Goal: Task Accomplishment & Management: Use online tool/utility

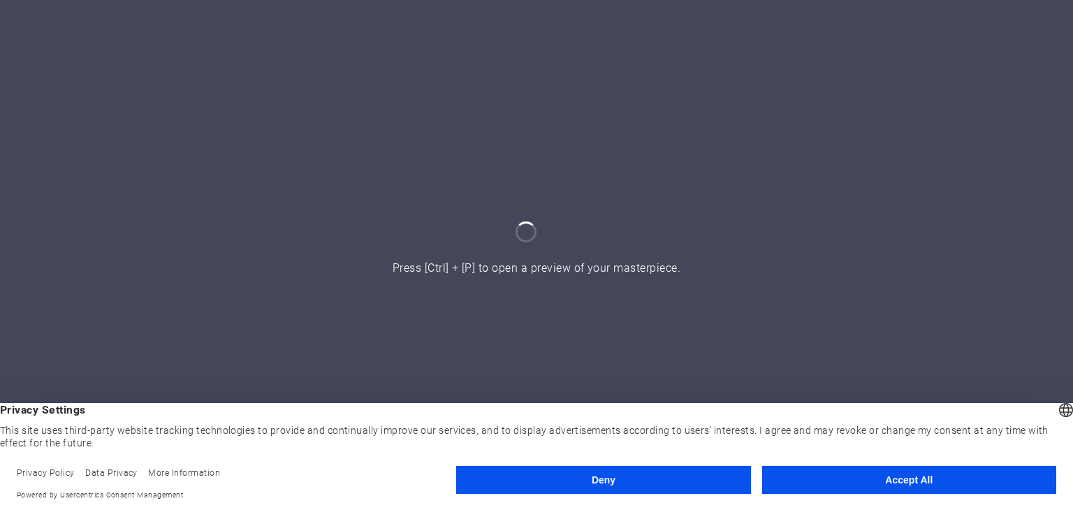
click at [833, 475] on button "Accept All" at bounding box center [909, 480] width 294 height 28
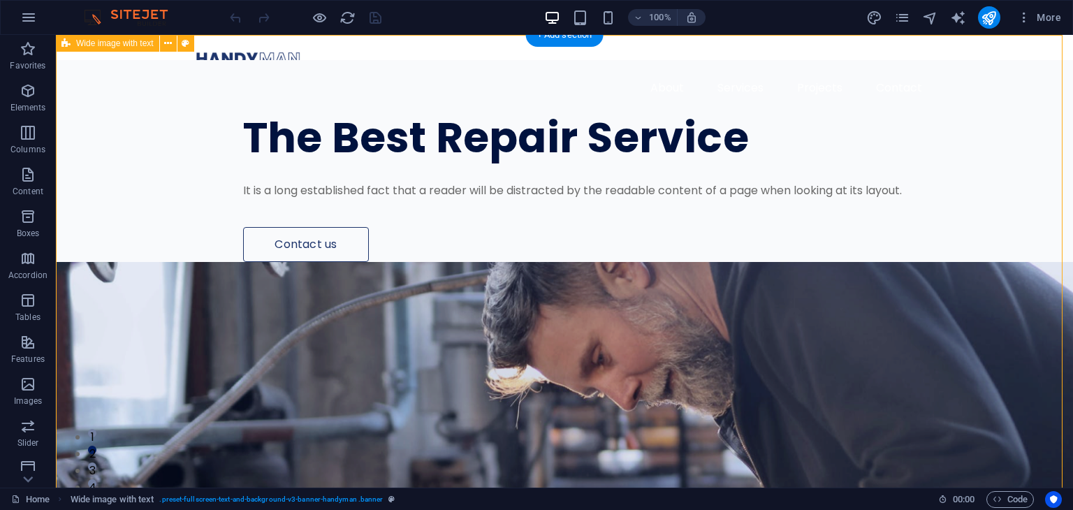
click at [32, 17] on icon "button" at bounding box center [28, 17] width 17 height 17
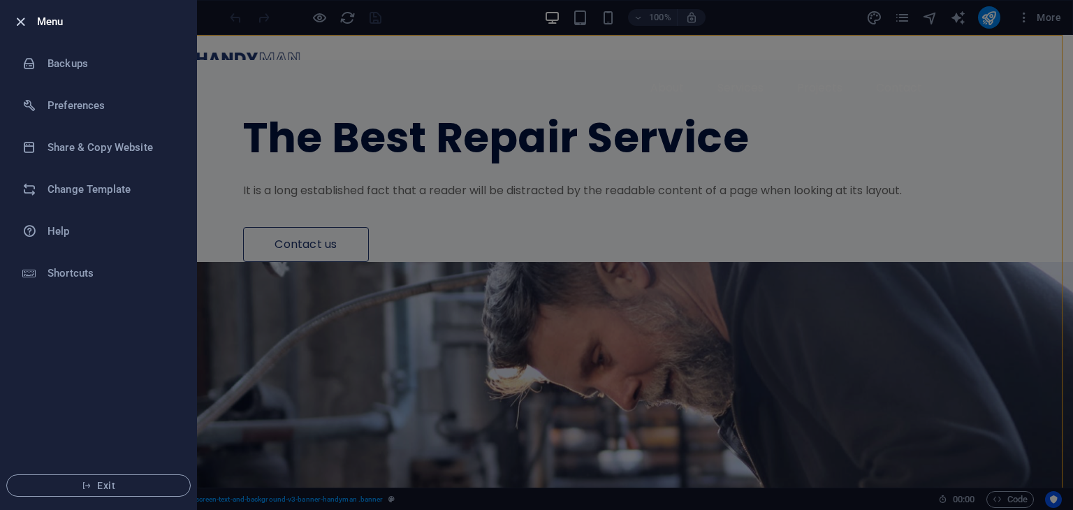
click at [15, 17] on icon "button" at bounding box center [21, 22] width 16 height 16
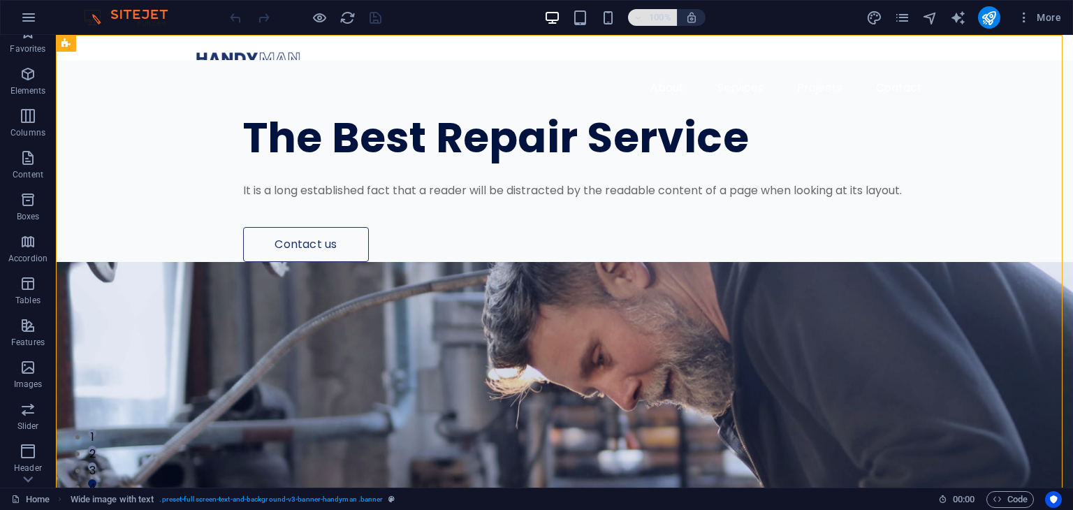
scroll to position [70, 0]
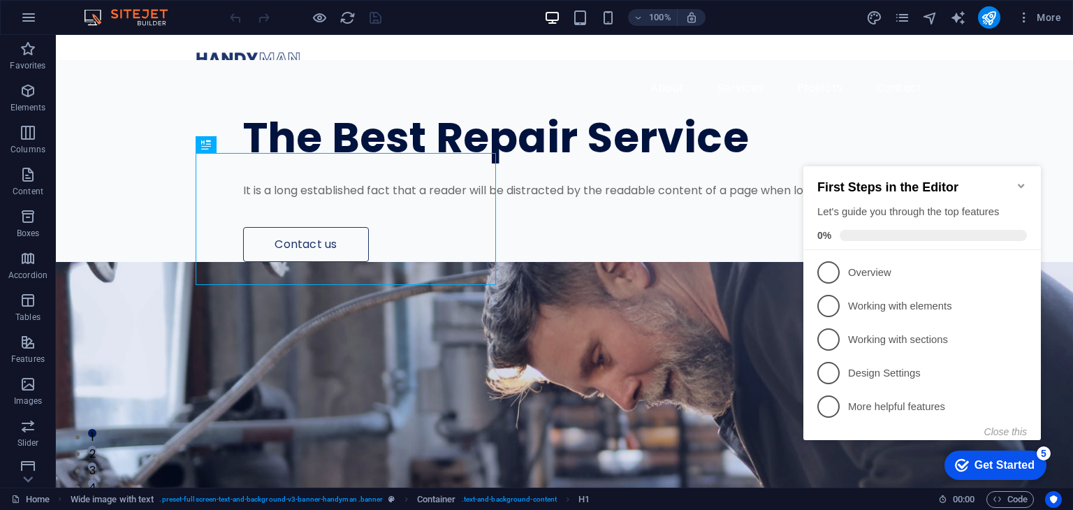
click at [1026, 180] on icon "Minimize checklist" at bounding box center [1021, 185] width 11 height 11
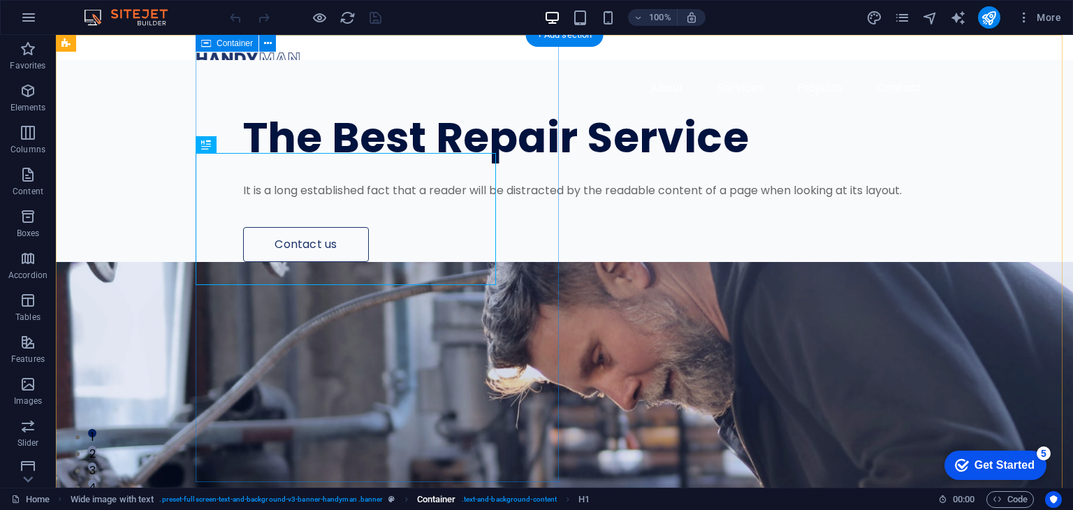
click at [484, 498] on span ". text-and-background-content" at bounding box center [510, 499] width 96 height 17
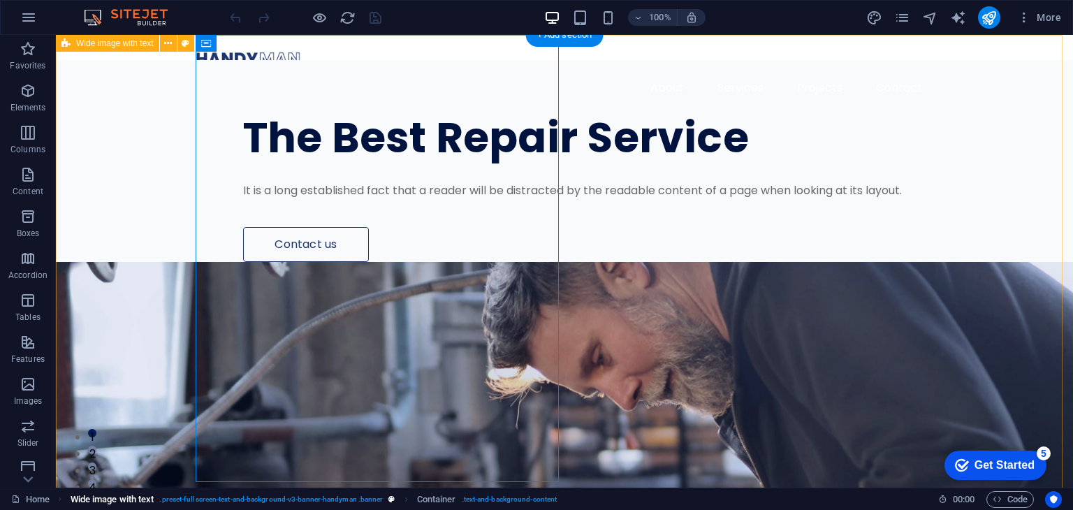
click at [350, 497] on span ". preset-fullscreen-text-and-background-v3-banner-handyman .banner" at bounding box center [271, 499] width 224 height 17
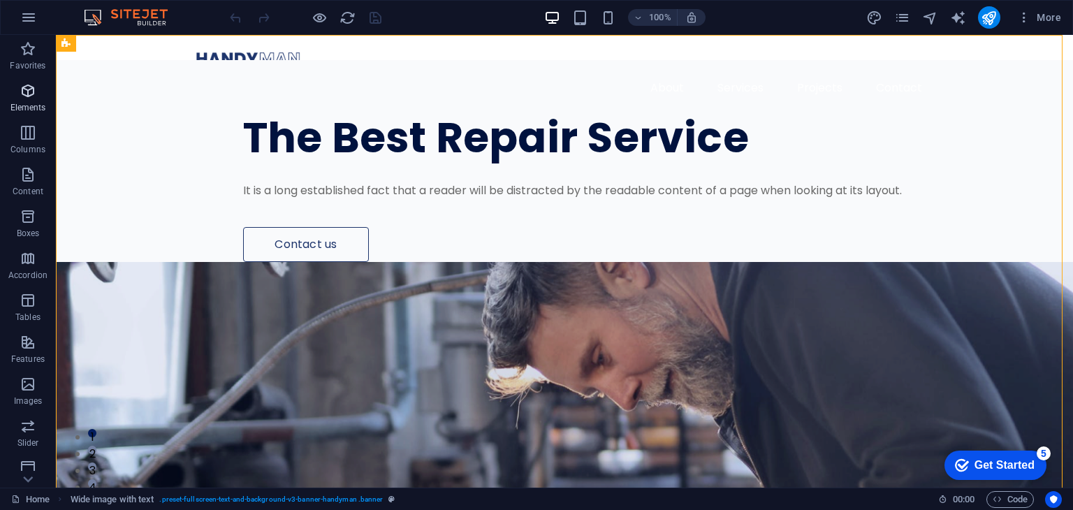
click at [31, 83] on icon "button" at bounding box center [28, 90] width 17 height 17
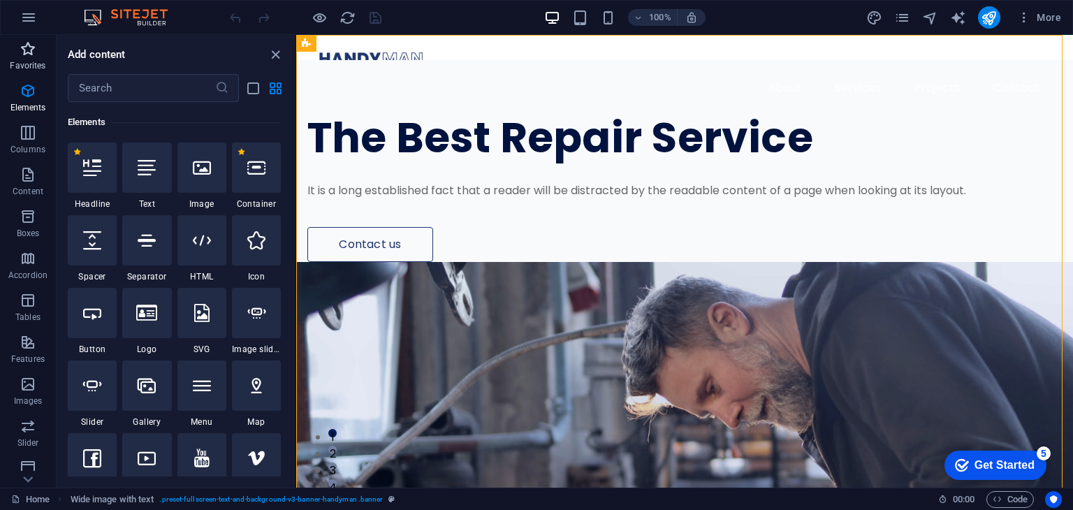
click at [28, 58] on span "Favorites" at bounding box center [28, 58] width 56 height 34
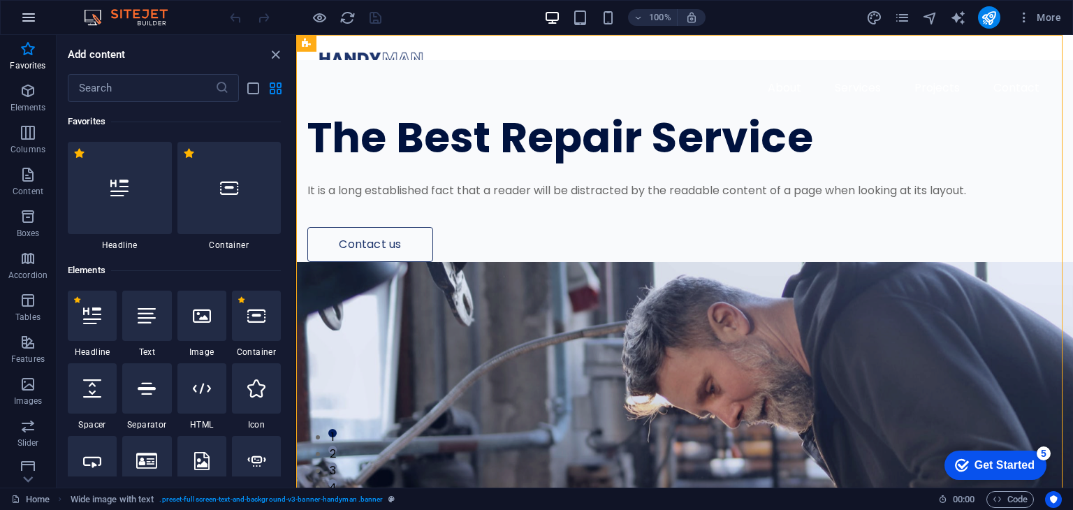
click at [23, 16] on icon "button" at bounding box center [28, 17] width 17 height 17
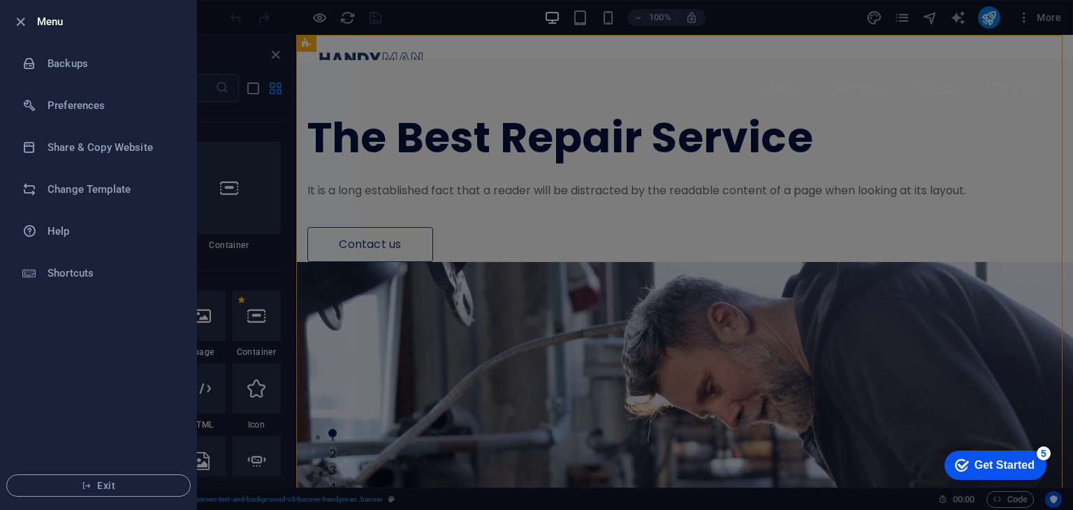
click at [29, 17] on div at bounding box center [24, 21] width 25 height 17
click at [23, 17] on icon "button" at bounding box center [21, 22] width 16 height 16
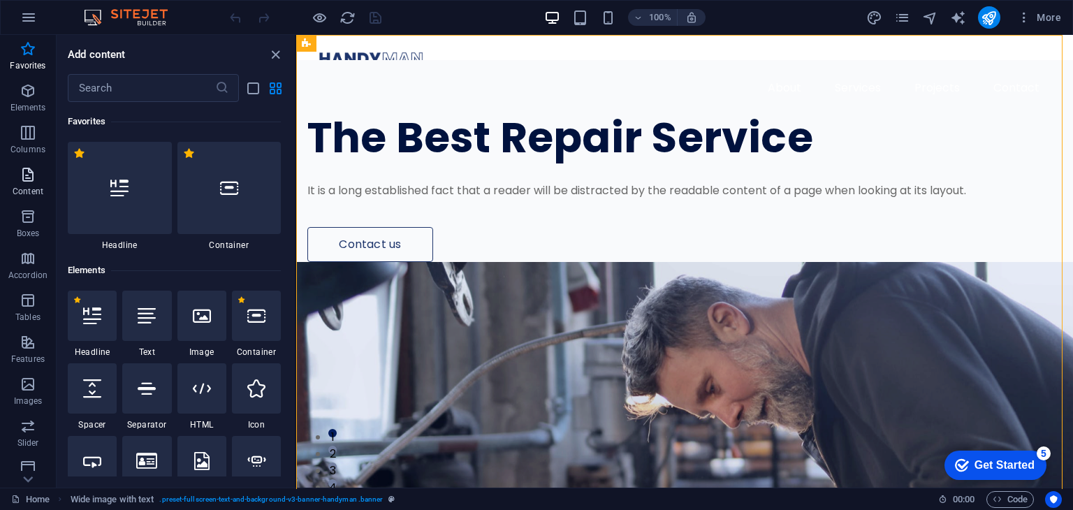
click at [38, 174] on span "Content" at bounding box center [28, 183] width 56 height 34
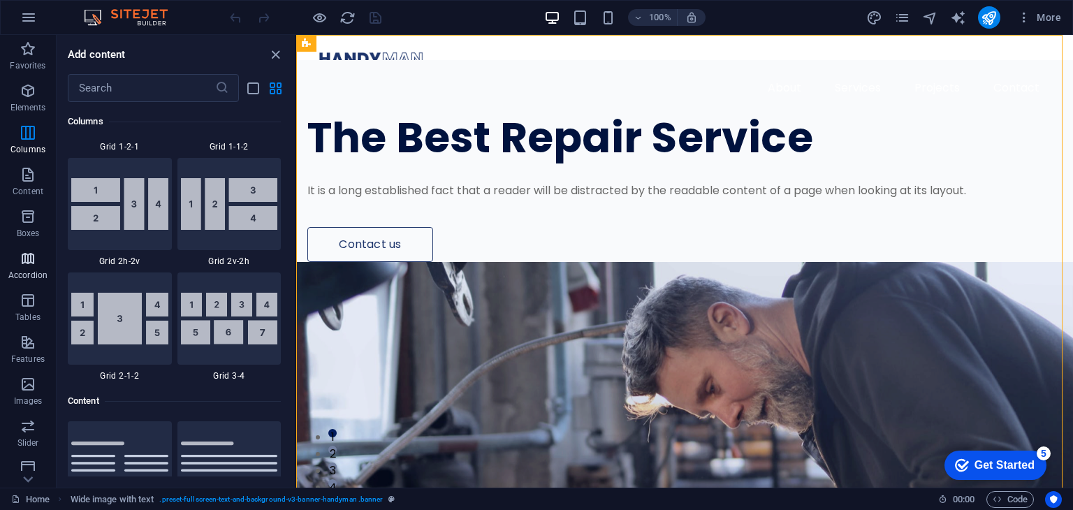
click at [27, 270] on p "Accordion" at bounding box center [27, 275] width 39 height 11
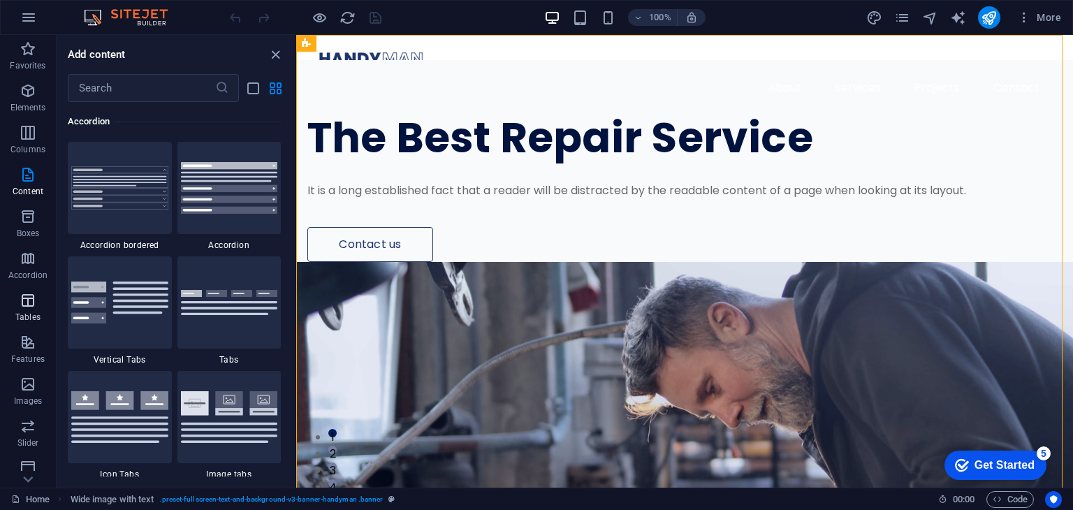
click at [25, 300] on icon "button" at bounding box center [28, 300] width 17 height 17
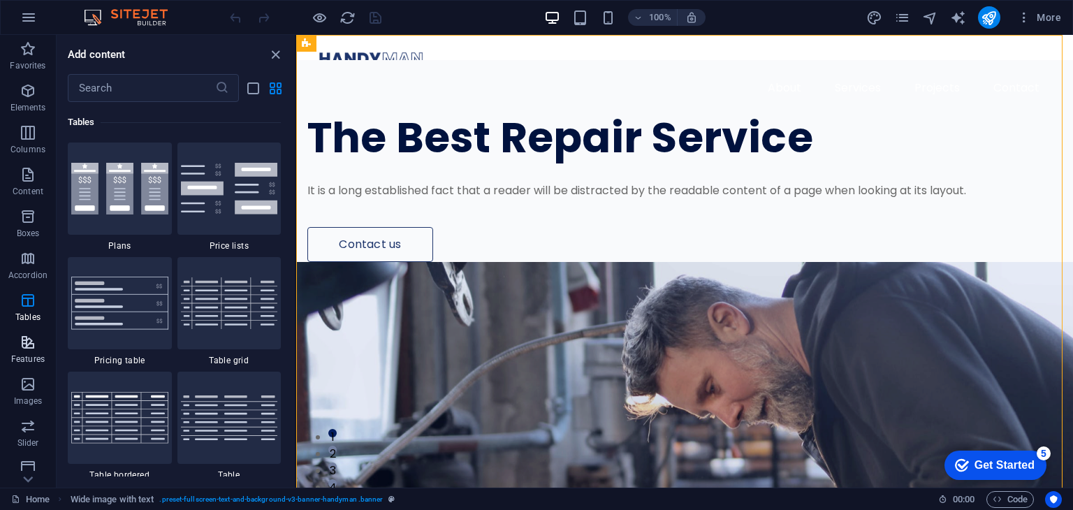
click at [34, 346] on icon "button" at bounding box center [28, 342] width 17 height 17
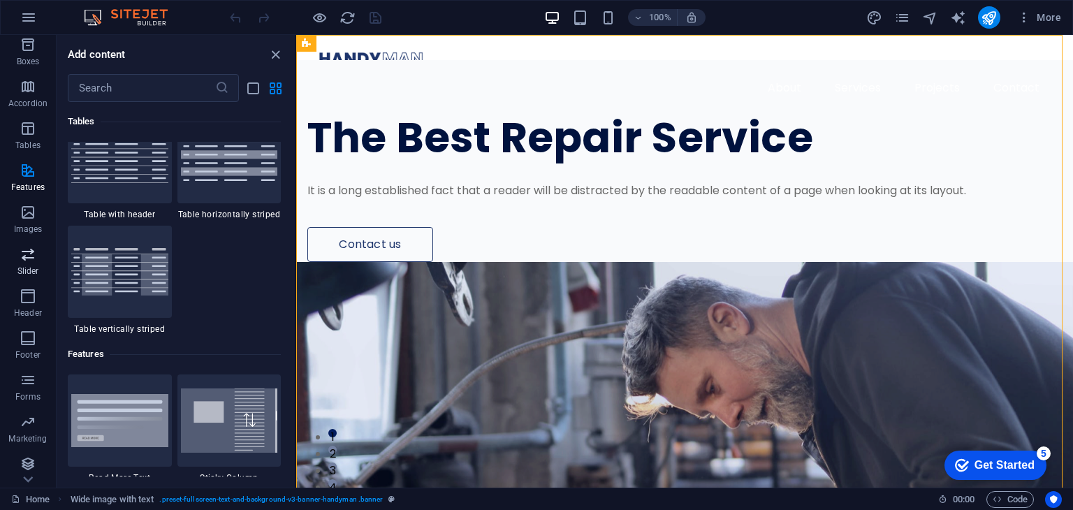
scroll to position [176, 0]
click at [36, 212] on icon "button" at bounding box center [28, 208] width 17 height 17
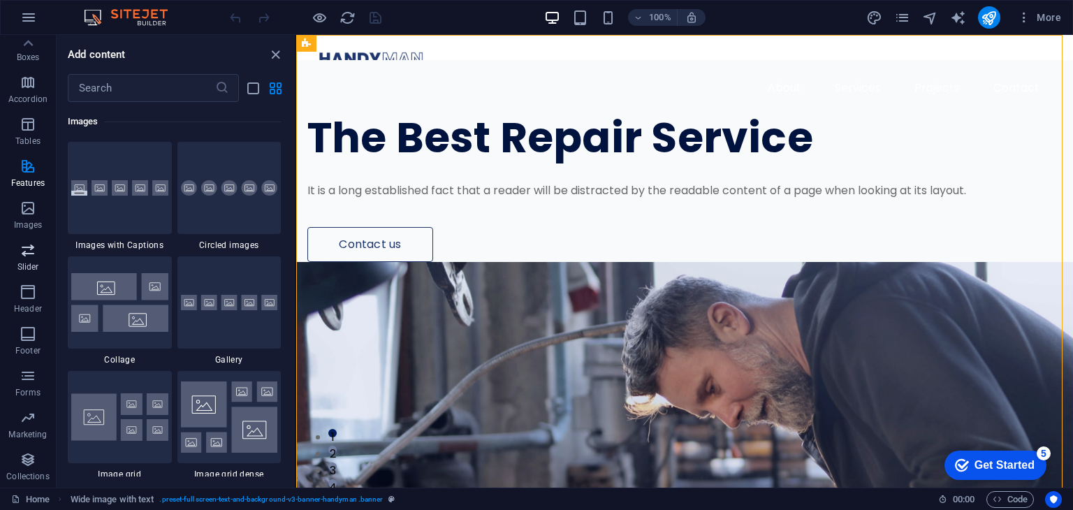
click at [27, 245] on icon "button" at bounding box center [28, 250] width 17 height 17
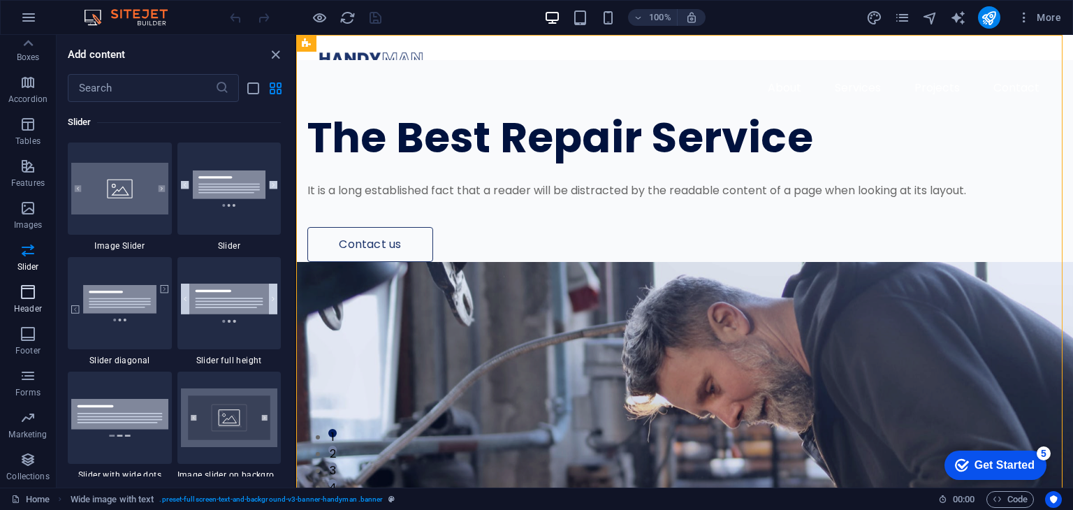
click at [31, 288] on icon "button" at bounding box center [28, 292] width 17 height 17
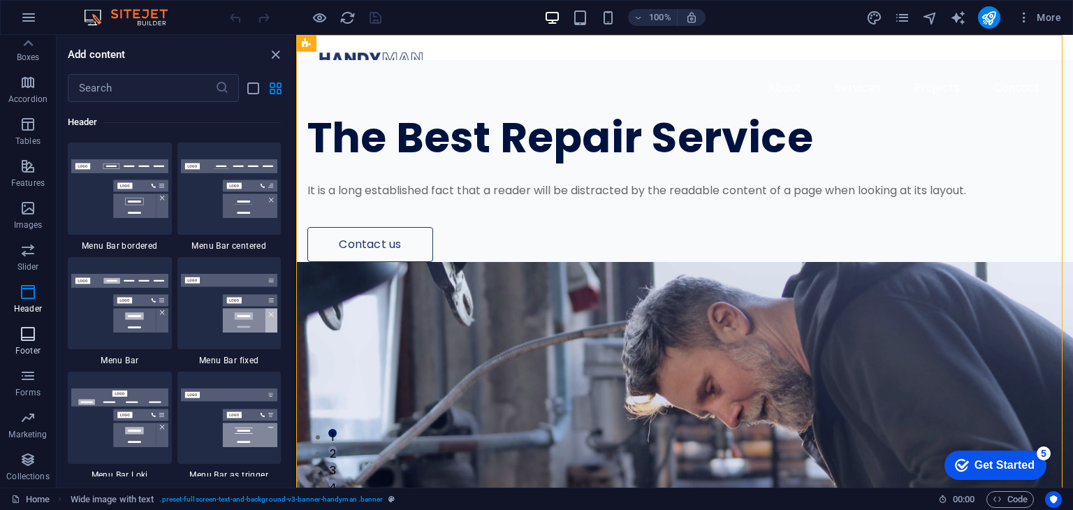
click at [26, 329] on icon "button" at bounding box center [28, 334] width 17 height 17
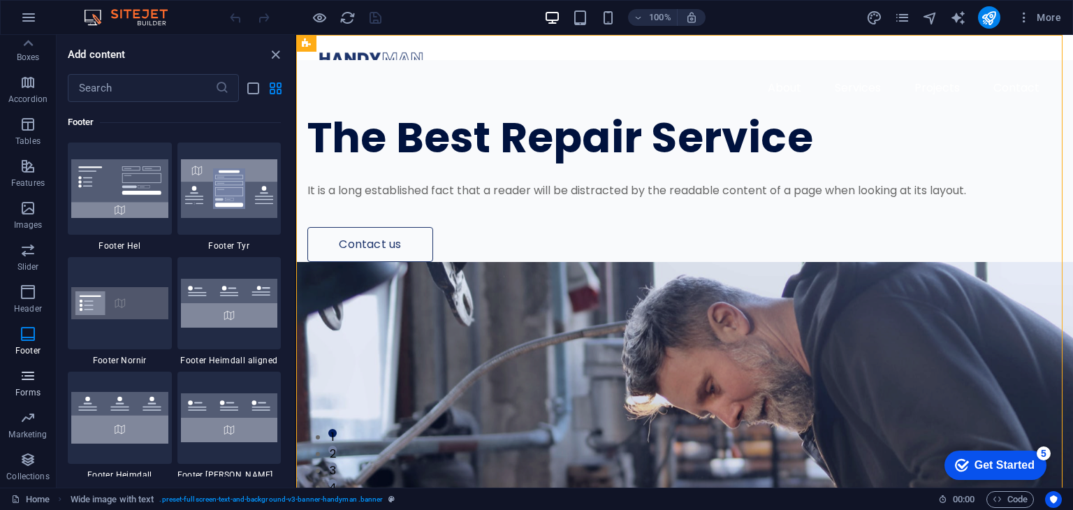
click at [29, 371] on icon "button" at bounding box center [28, 376] width 17 height 17
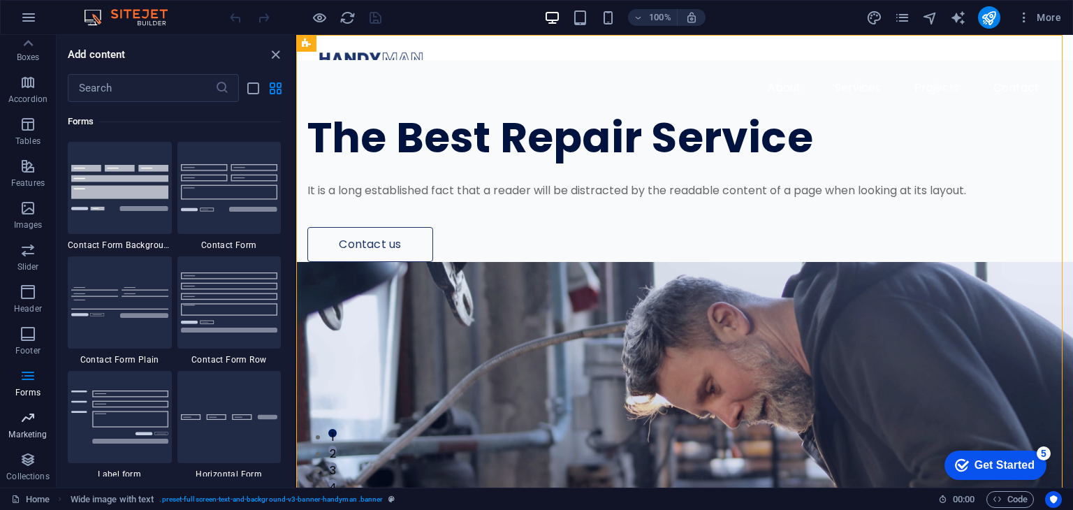
click at [25, 416] on icon "button" at bounding box center [28, 417] width 17 height 17
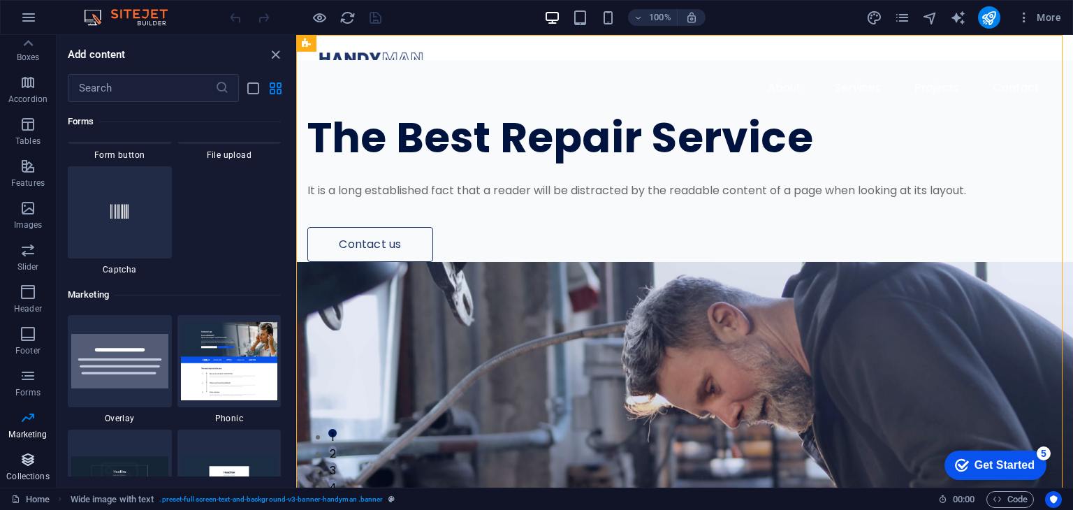
click at [30, 452] on icon "button" at bounding box center [28, 459] width 17 height 17
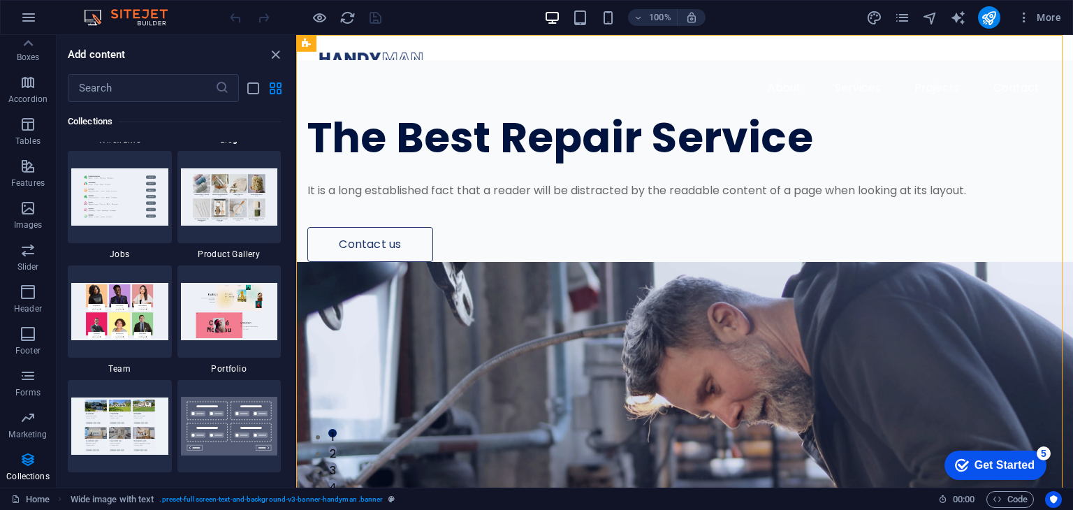
scroll to position [13391, 0]
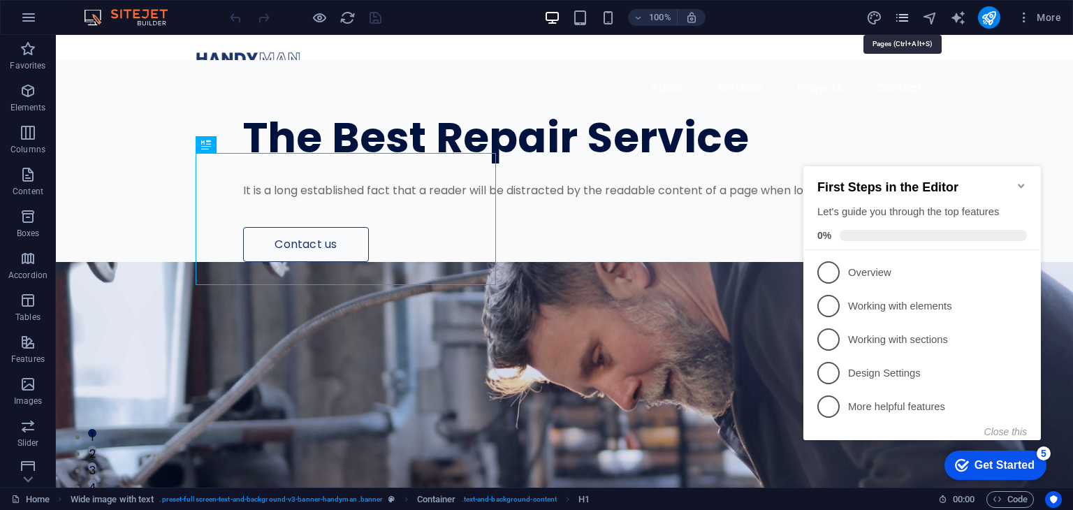
click at [908, 17] on icon "pages" at bounding box center [902, 18] width 16 height 16
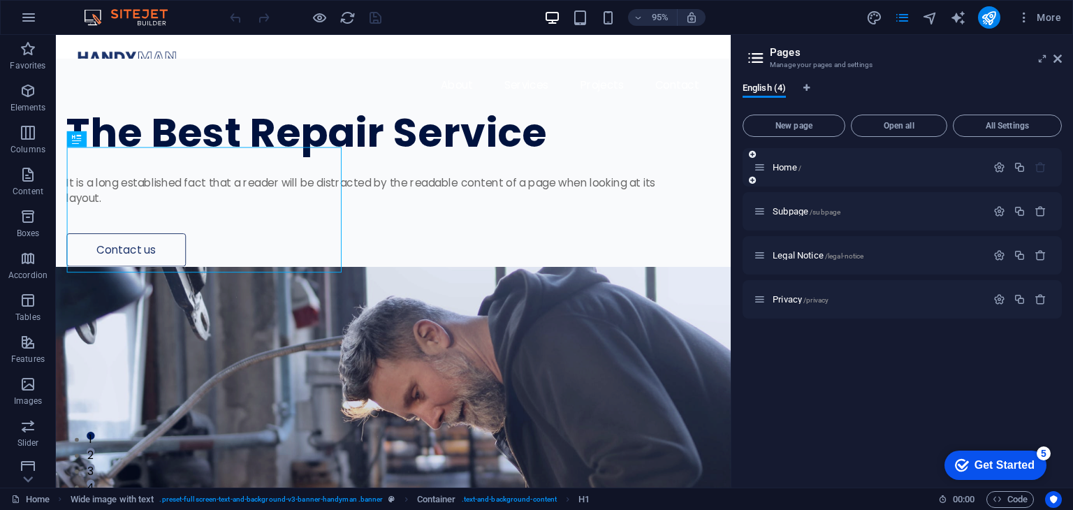
click at [850, 176] on div "Home /" at bounding box center [902, 167] width 319 height 38
click at [780, 166] on span "Home /" at bounding box center [787, 167] width 29 height 10
click at [792, 215] on span "Subpage /subpage" at bounding box center [807, 211] width 68 height 10
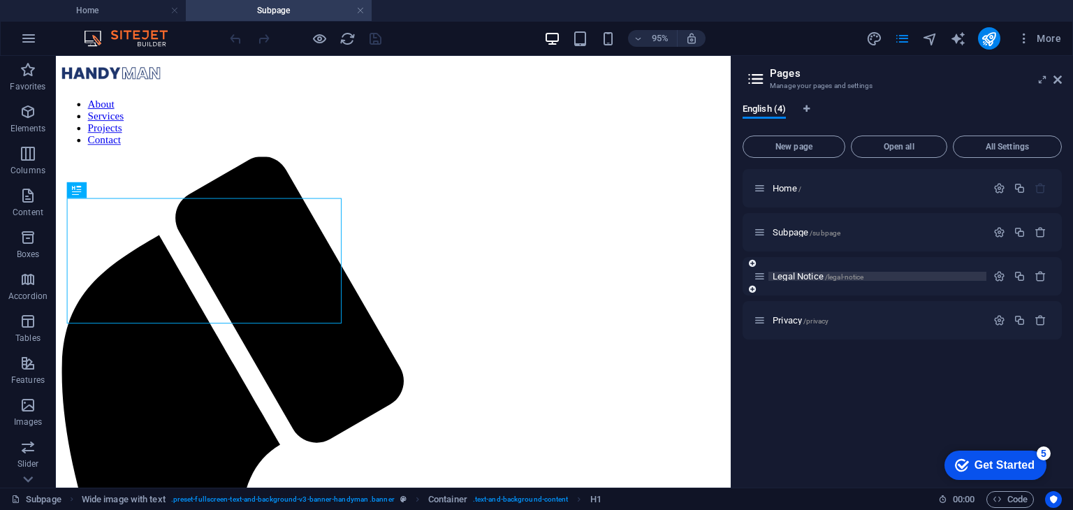
click at [804, 279] on span "Legal Notice /legal-notice" at bounding box center [818, 276] width 91 height 10
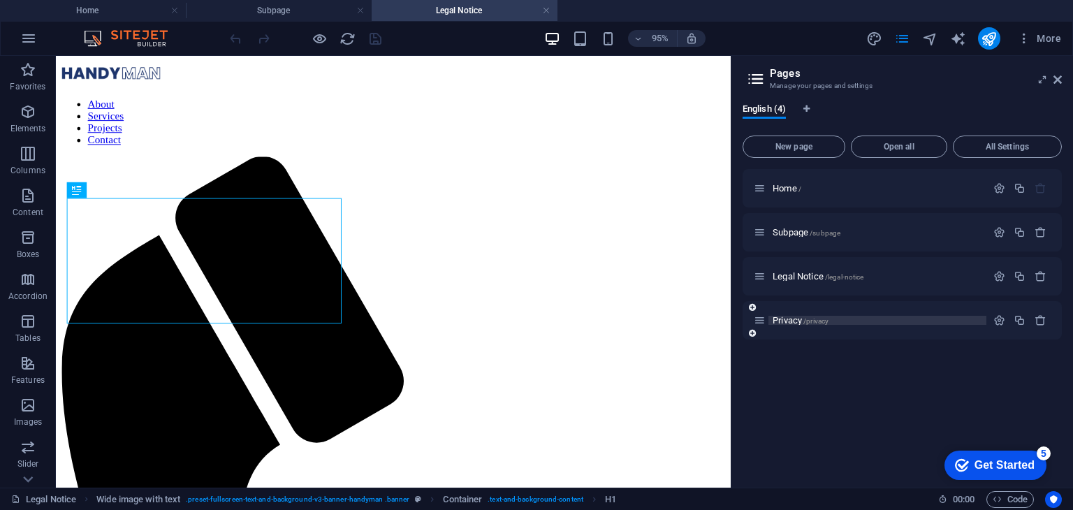
click at [797, 322] on span "Privacy /privacy" at bounding box center [801, 320] width 56 height 10
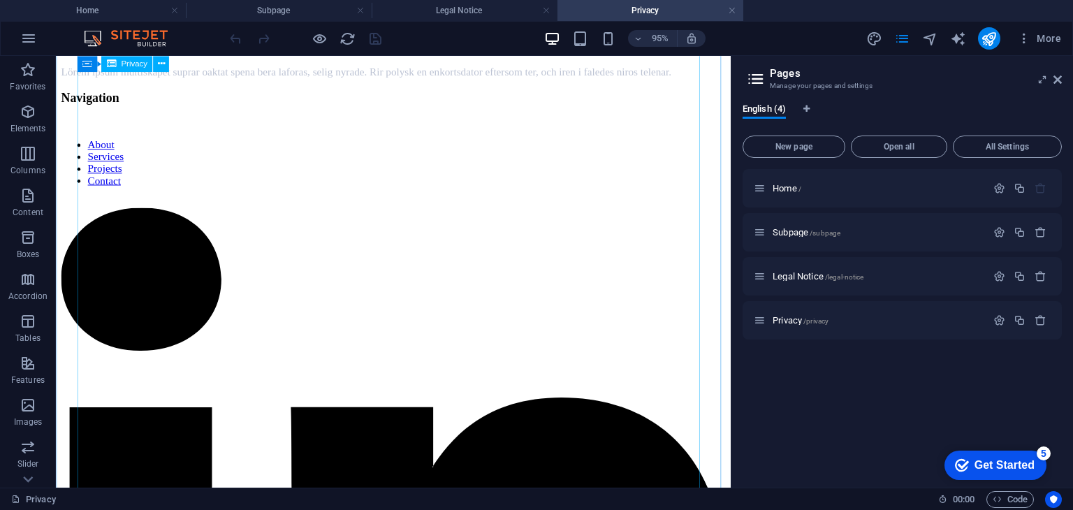
scroll to position [5126, 0]
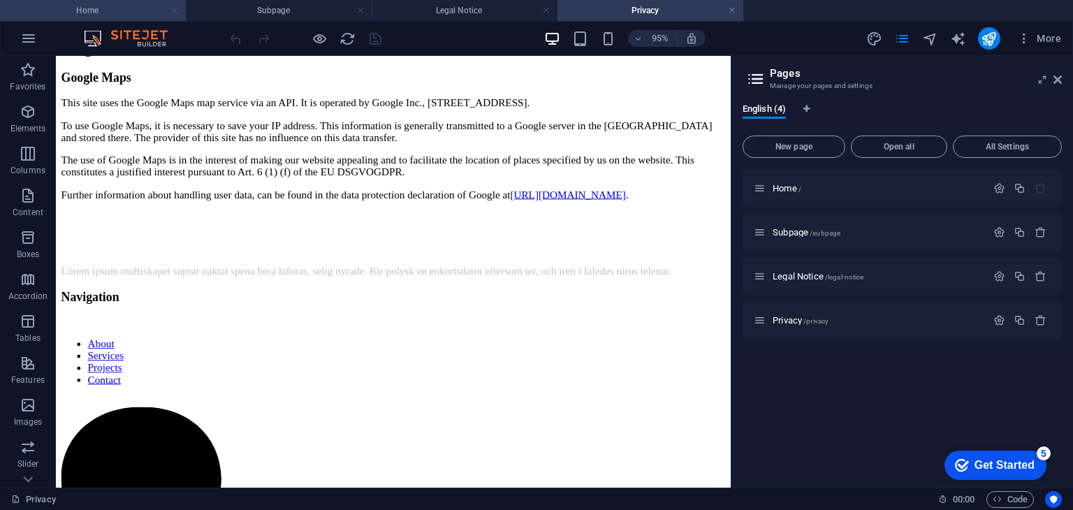
click at [176, 9] on link at bounding box center [174, 10] width 8 height 13
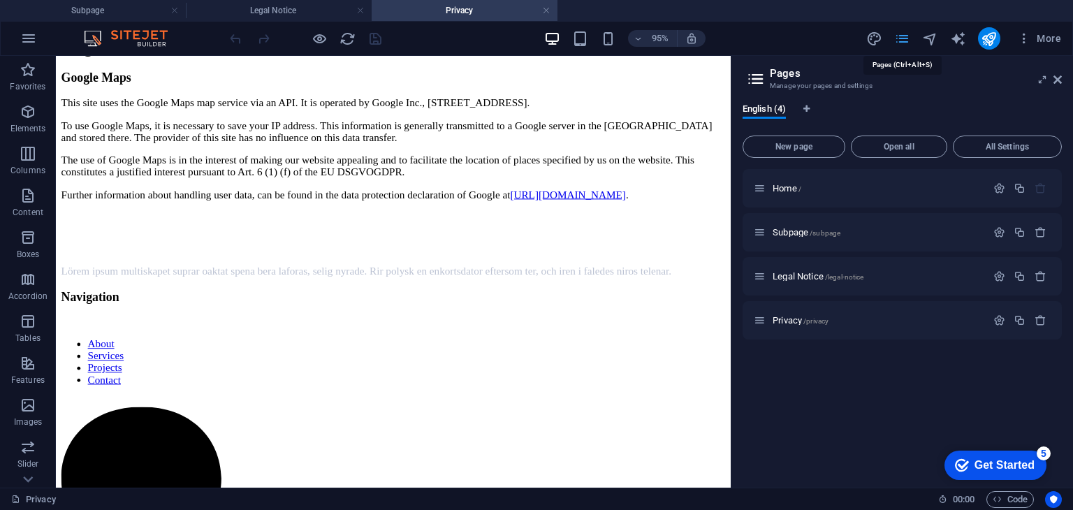
click at [908, 39] on icon "pages" at bounding box center [902, 39] width 16 height 16
click at [345, 38] on icon "reload" at bounding box center [348, 39] width 16 height 16
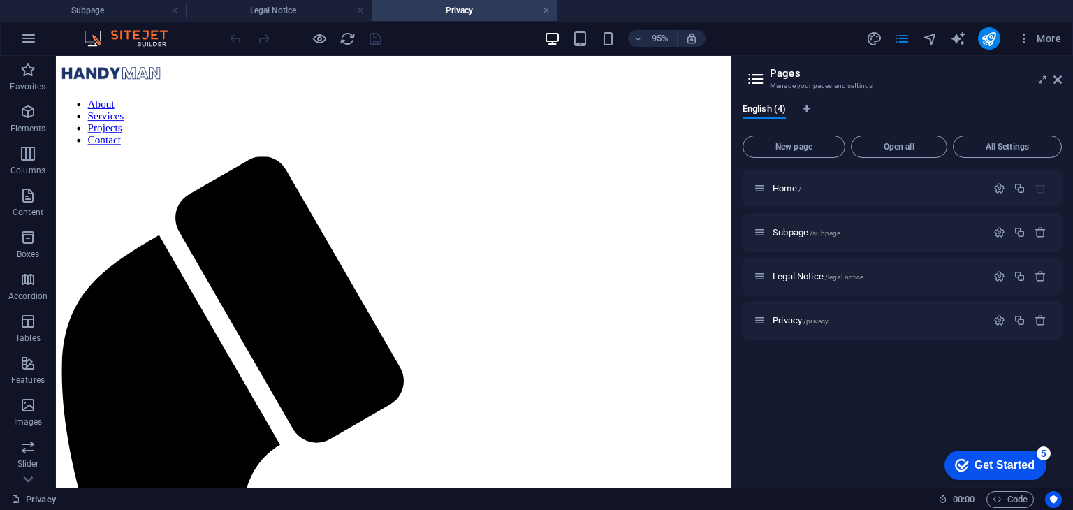
scroll to position [0, 0]
click at [1060, 82] on icon at bounding box center [1058, 79] width 8 height 11
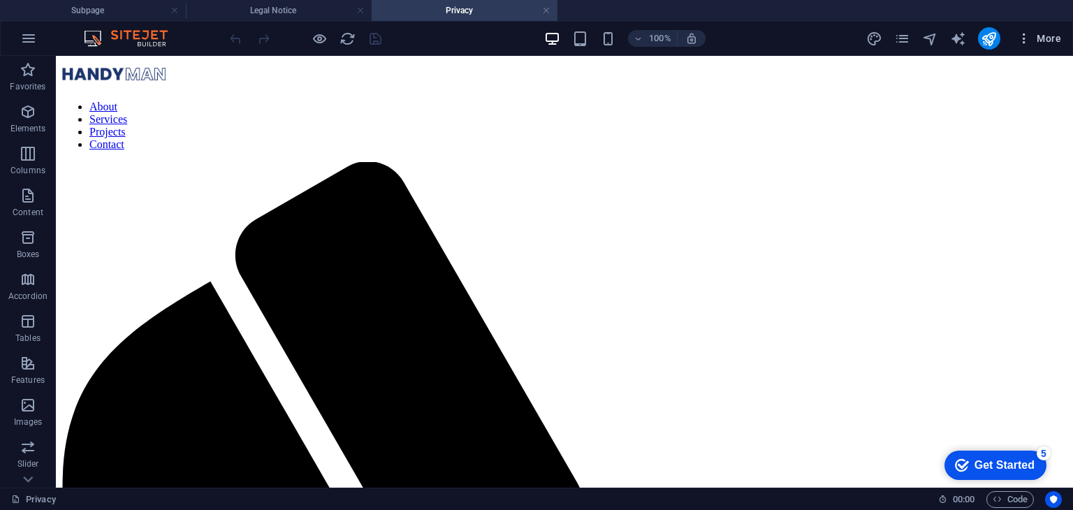
click at [1050, 34] on span "More" at bounding box center [1039, 38] width 44 height 14
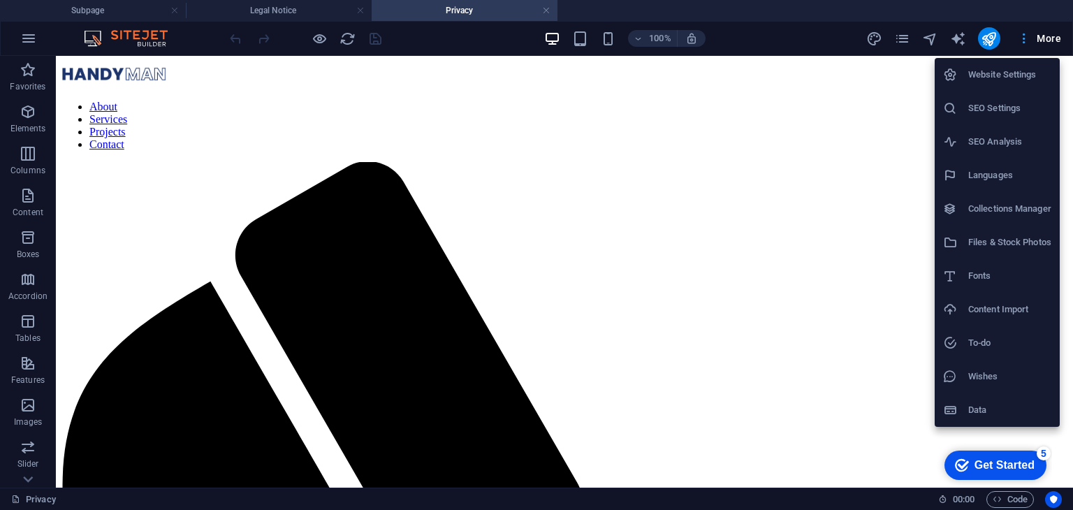
click at [1050, 34] on div at bounding box center [536, 255] width 1073 height 510
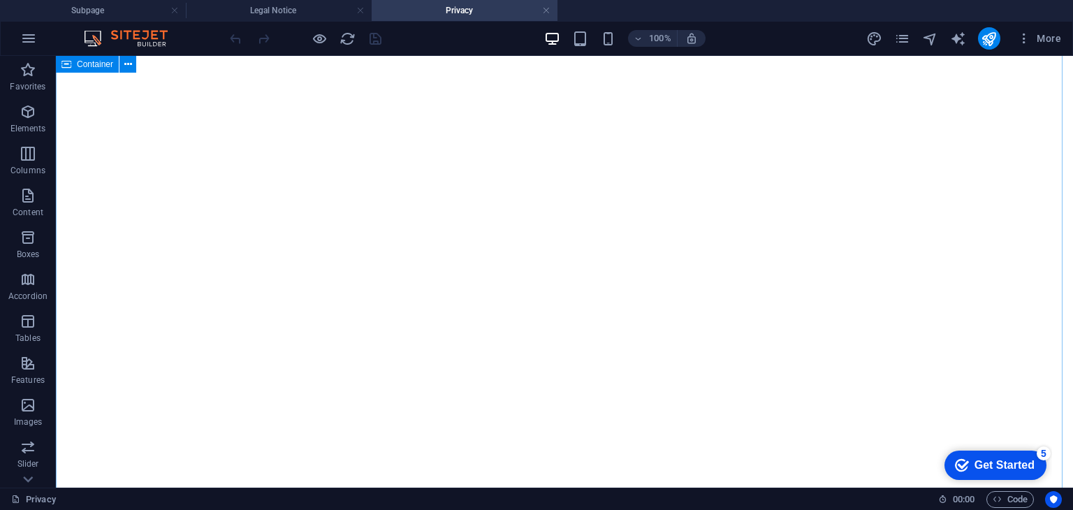
scroll to position [1328, 0]
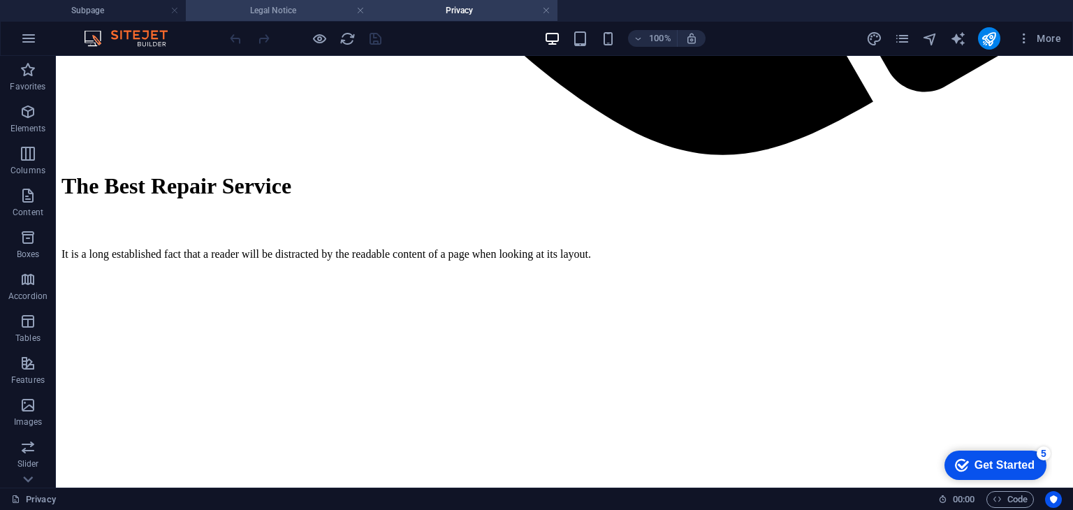
click at [275, 17] on h4 "Legal Notice" at bounding box center [279, 10] width 186 height 15
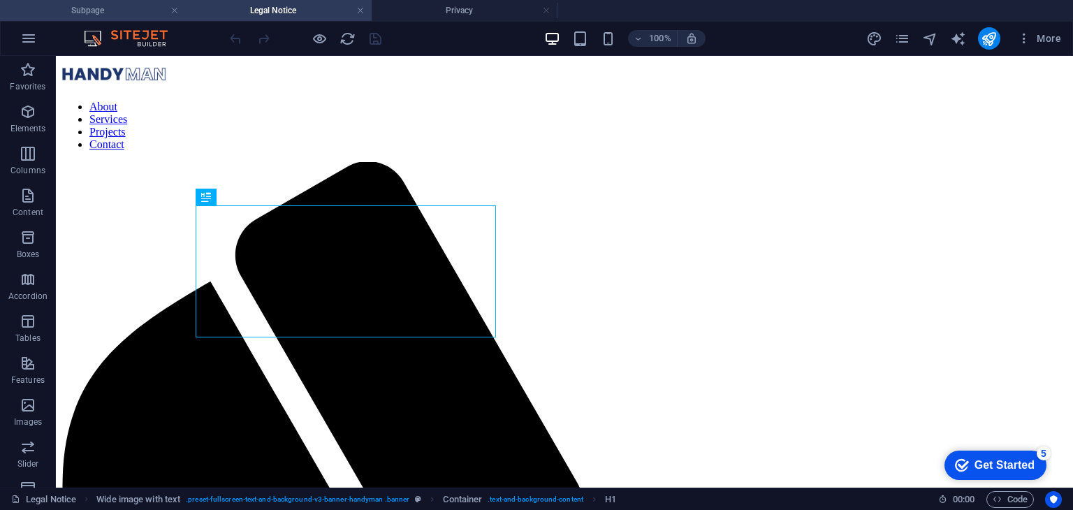
click at [96, 12] on h4 "Subpage" at bounding box center [93, 10] width 186 height 15
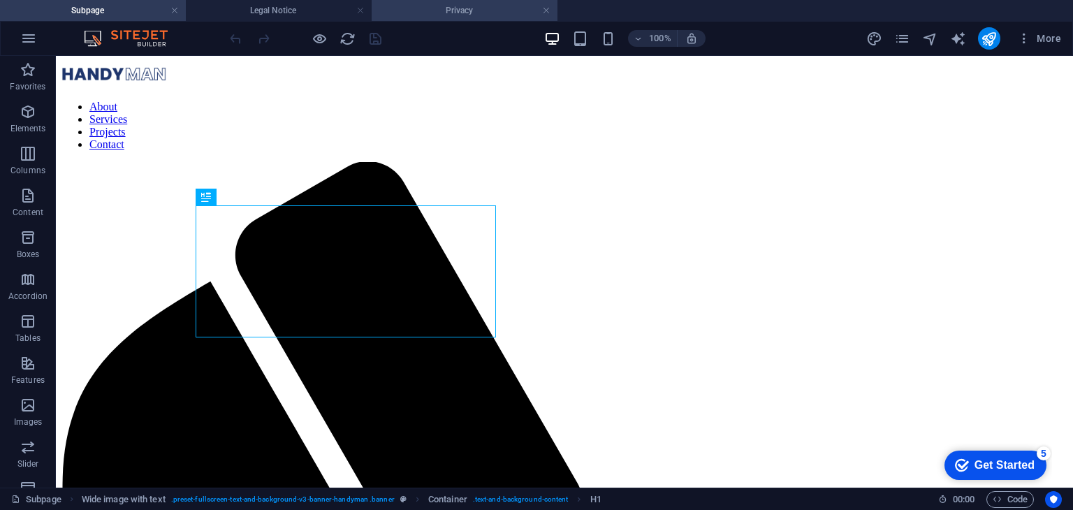
click at [428, 17] on h4 "Privacy" at bounding box center [465, 10] width 186 height 15
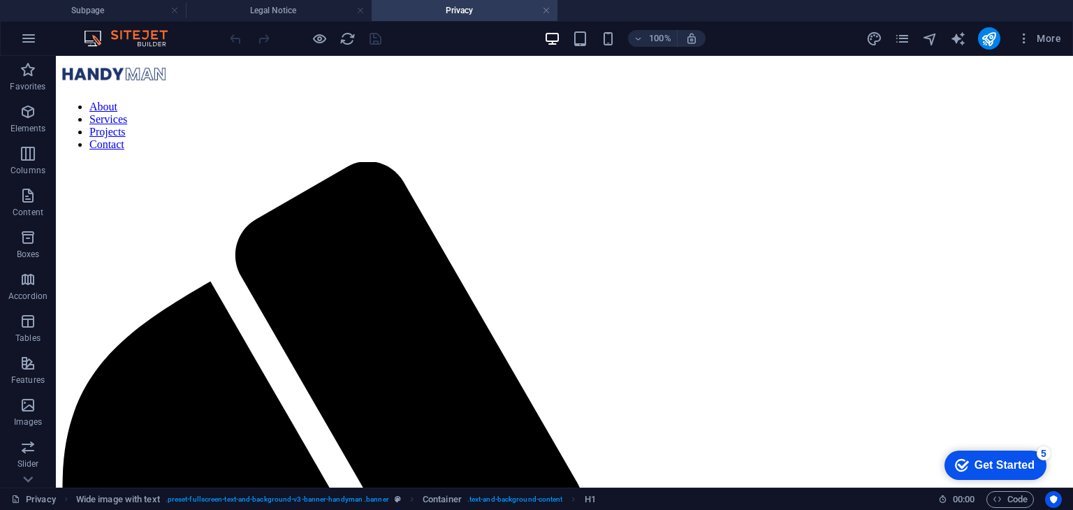
scroll to position [1328, 0]
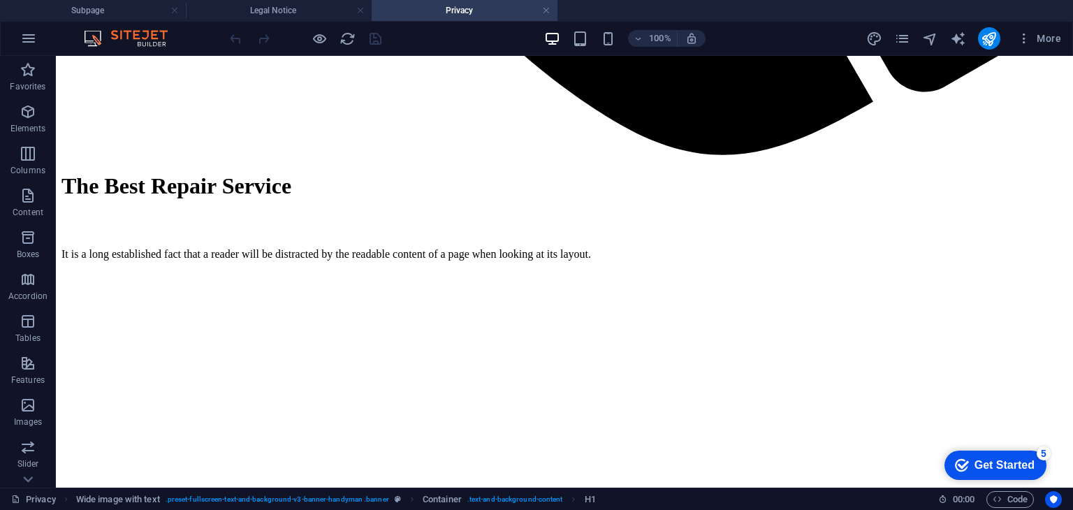
click at [299, 22] on div "100% More" at bounding box center [537, 39] width 1072 height 34
click at [299, 11] on h4 "Legal Notice" at bounding box center [279, 10] width 186 height 15
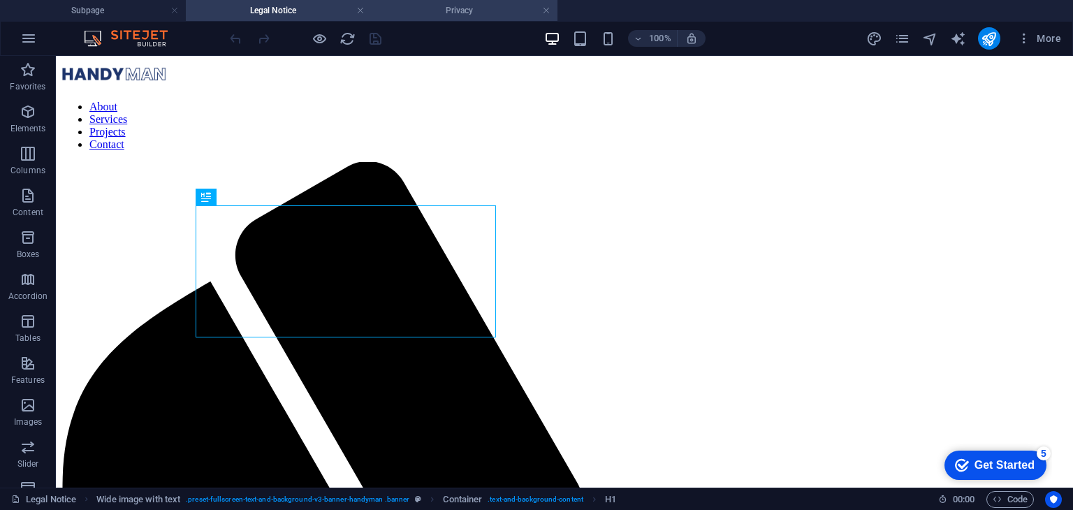
click at [460, 9] on h4 "Privacy" at bounding box center [465, 10] width 186 height 15
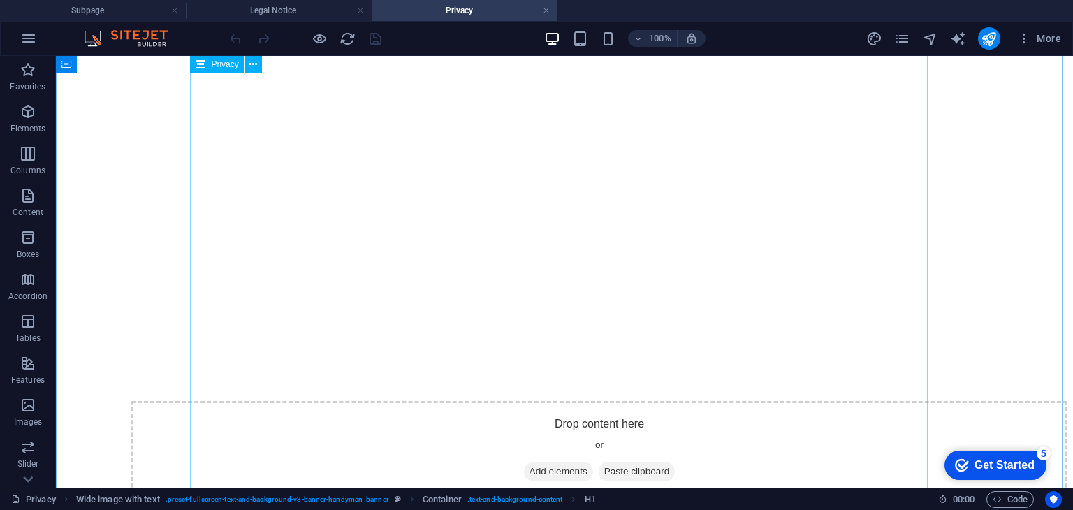
scroll to position [2516, 0]
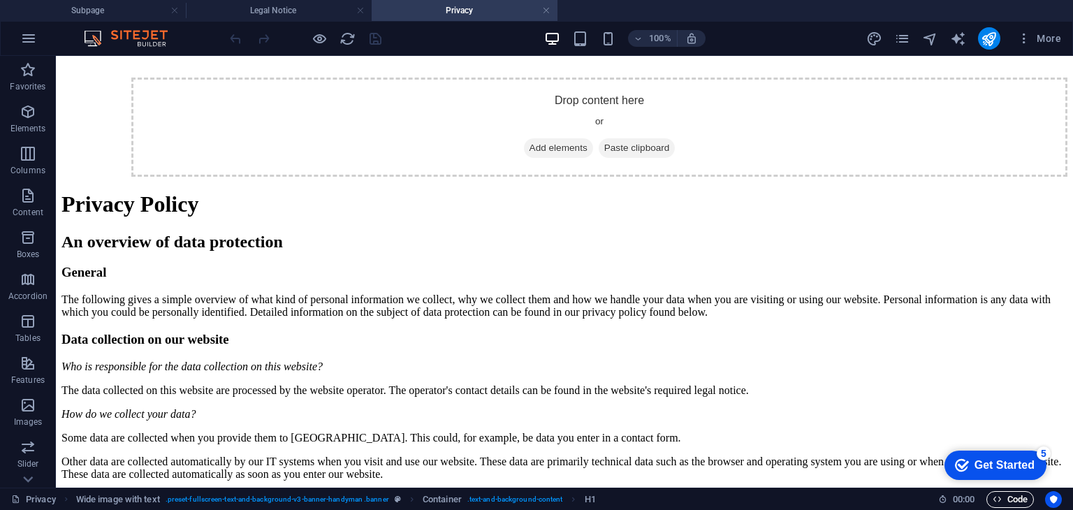
click at [1015, 502] on span "Code" at bounding box center [1010, 499] width 35 height 17
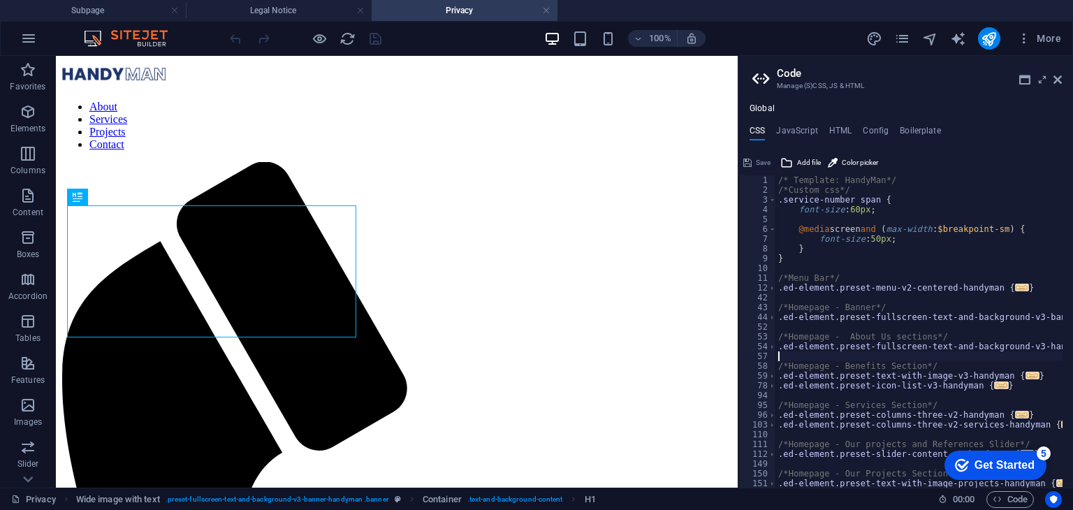
click at [941, 356] on div "/* Template: HandyMan*/ /*Custom css*/ .service-number span { font-size : 60px …" at bounding box center [943, 335] width 335 height 321
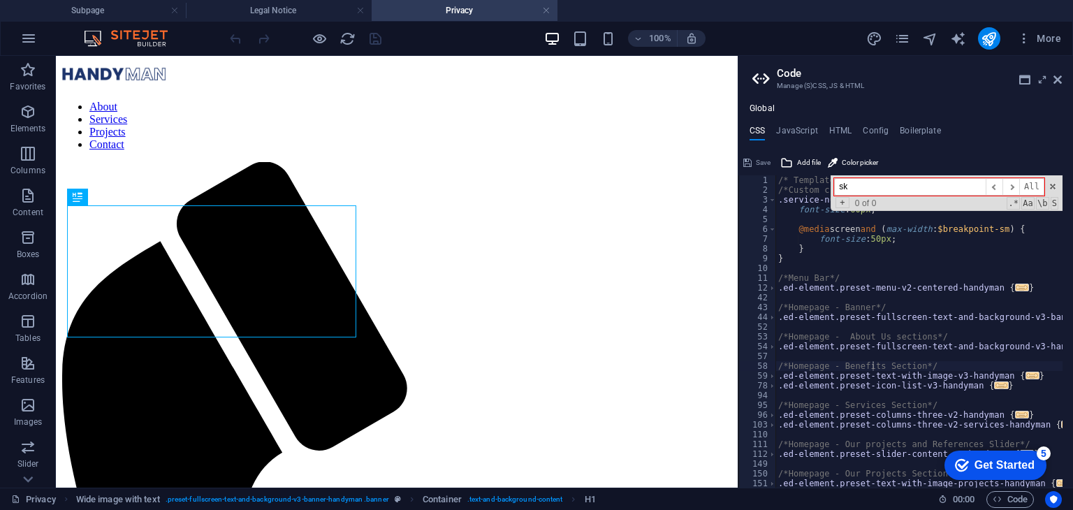
type input "s"
click at [1051, 192] on div "​ ​ All Replace All + 0 of 0 .* Aa \b S" at bounding box center [947, 193] width 232 height 36
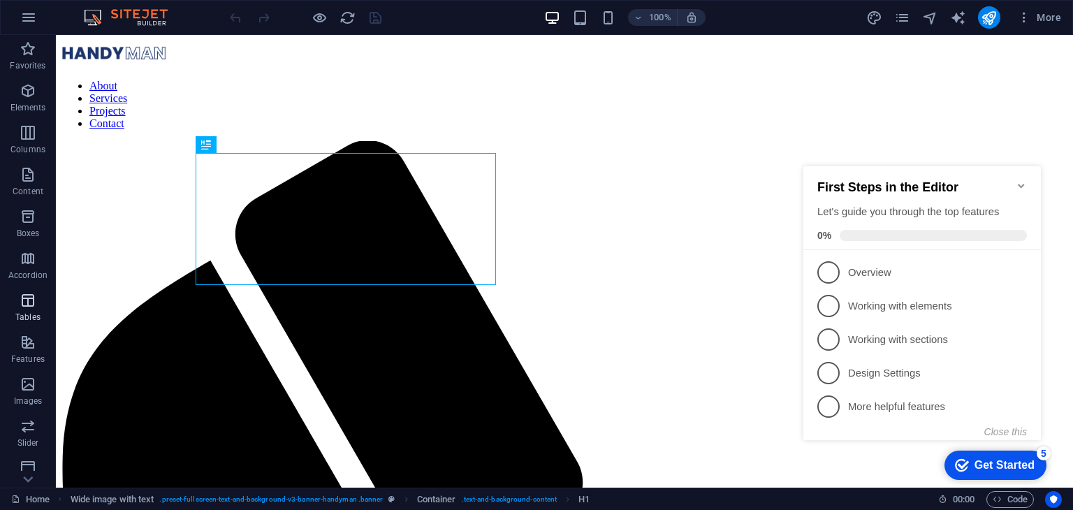
click at [24, 265] on icon "button" at bounding box center [28, 258] width 17 height 17
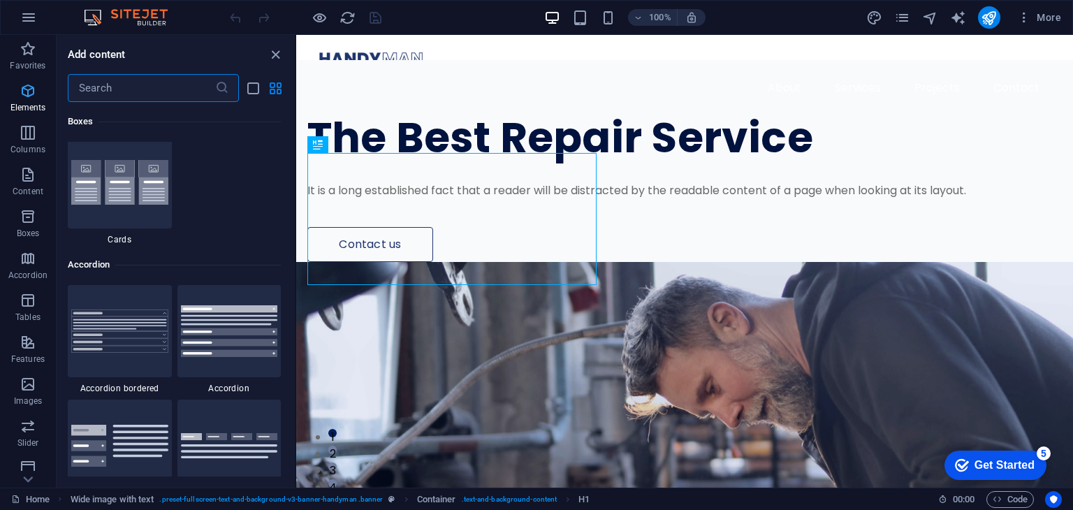
scroll to position [4461, 0]
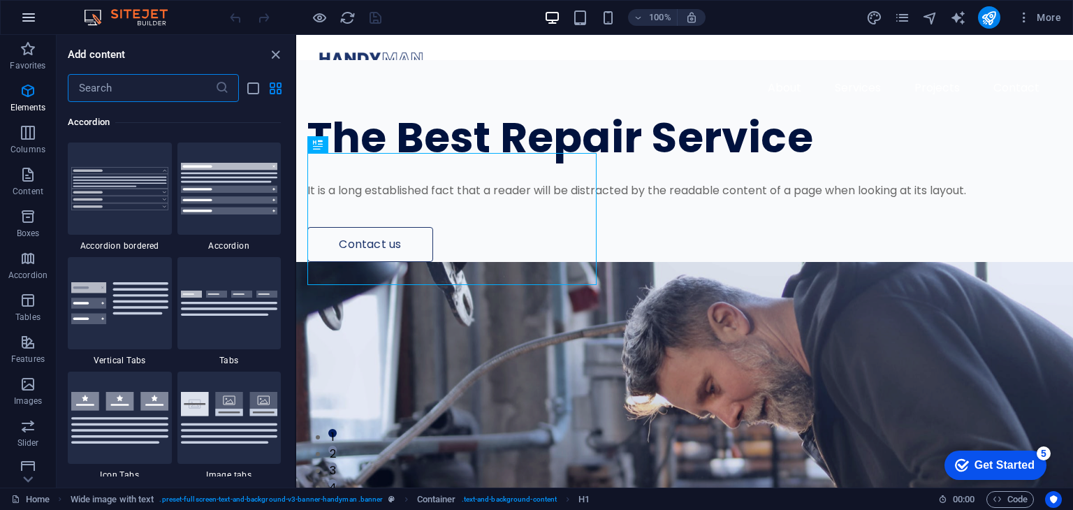
click at [30, 15] on icon "button" at bounding box center [28, 17] width 17 height 17
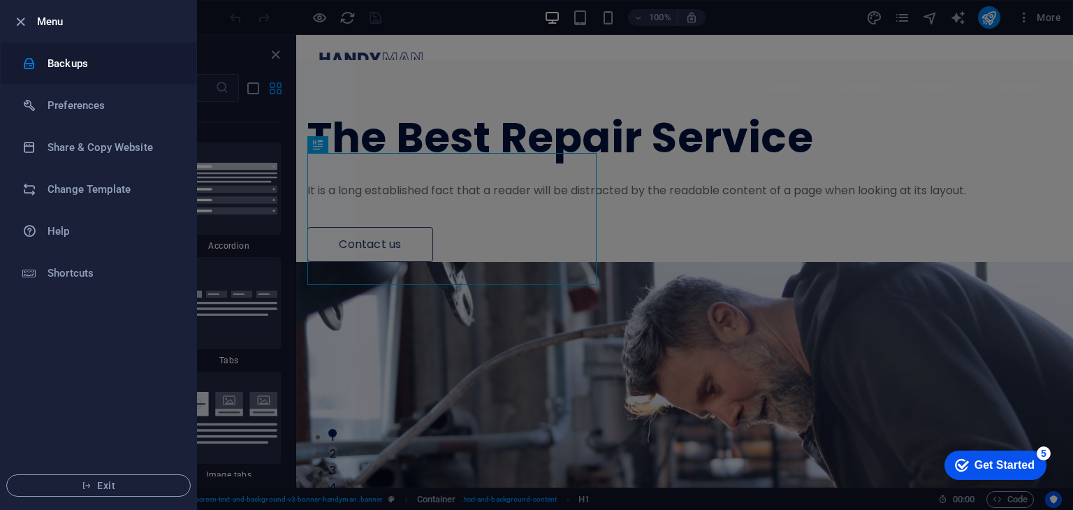
click at [152, 71] on h6 "Backups" at bounding box center [112, 63] width 129 height 17
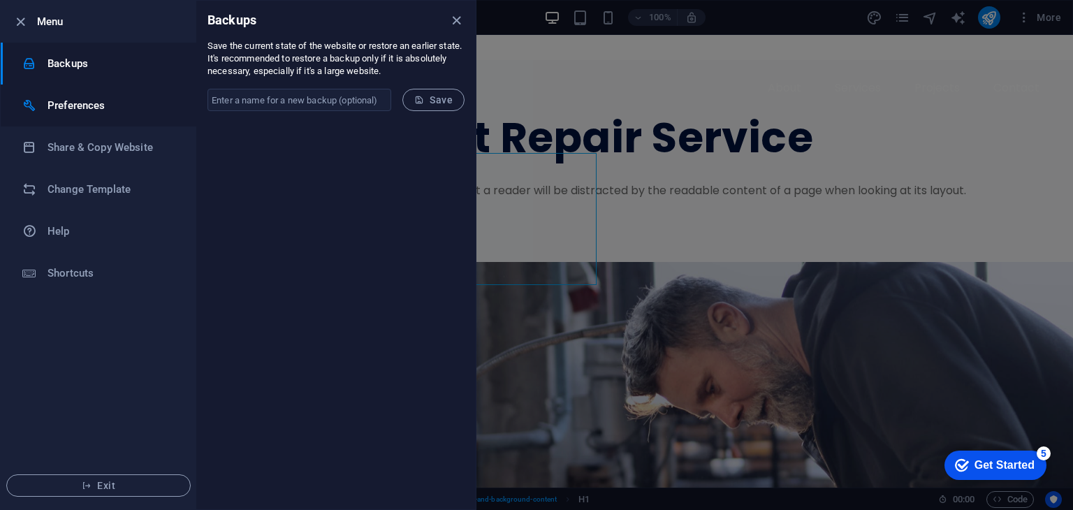
click at [135, 110] on h6 "Preferences" at bounding box center [112, 105] width 129 height 17
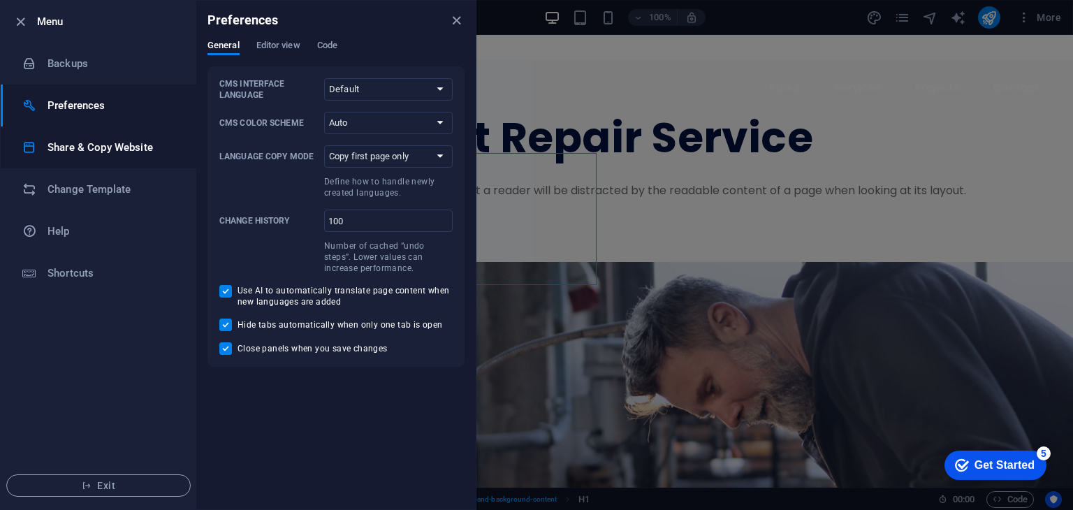
click at [135, 138] on li "Share & Copy Website" at bounding box center [99, 147] width 196 height 42
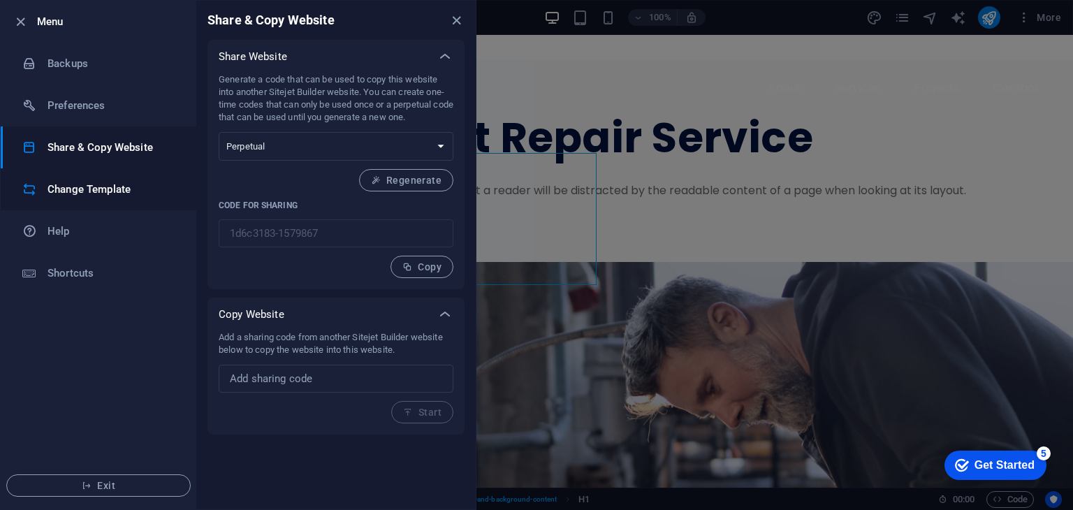
click at [165, 185] on h6 "Change Template" at bounding box center [112, 189] width 129 height 17
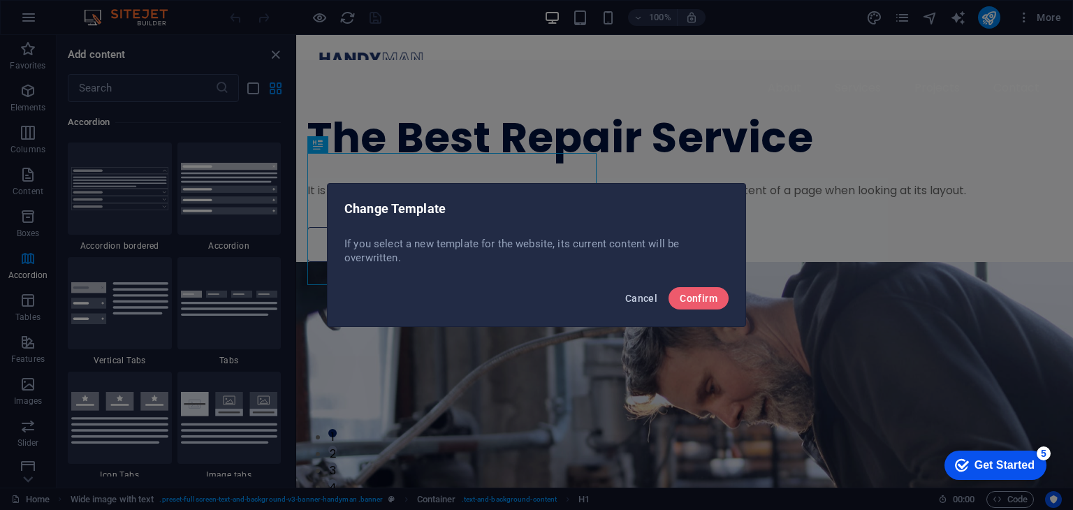
drag, startPoint x: 640, startPoint y: 300, endPoint x: 257, endPoint y: 224, distance: 390.6
click at [640, 300] on span "Cancel" at bounding box center [641, 298] width 32 height 11
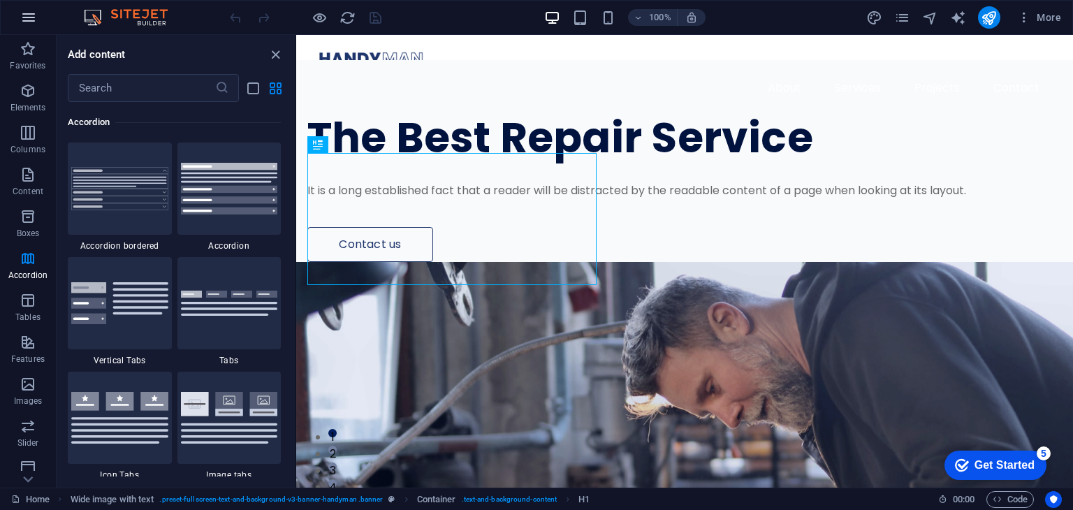
click at [34, 12] on icon "button" at bounding box center [28, 17] width 17 height 17
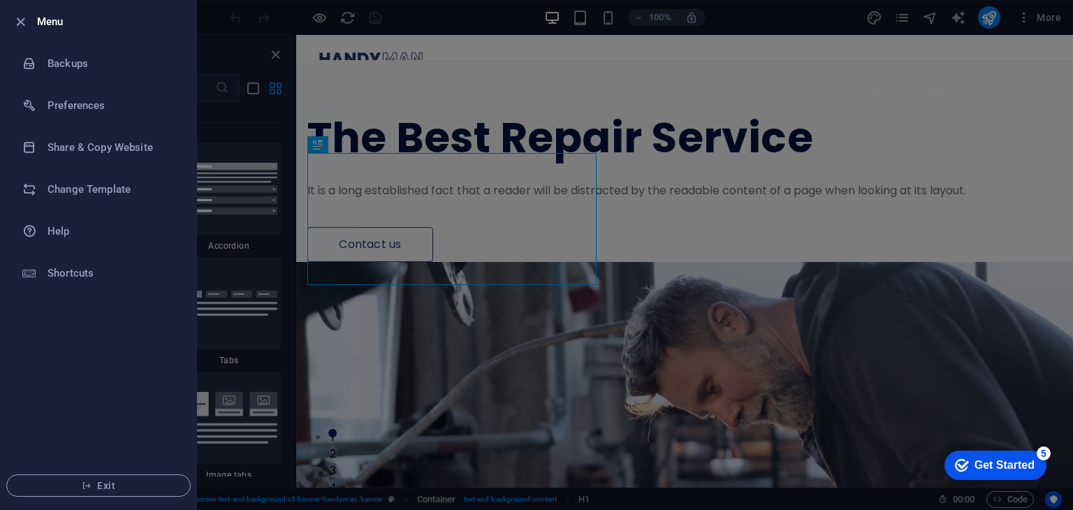
click at [822, 82] on div at bounding box center [536, 255] width 1073 height 510
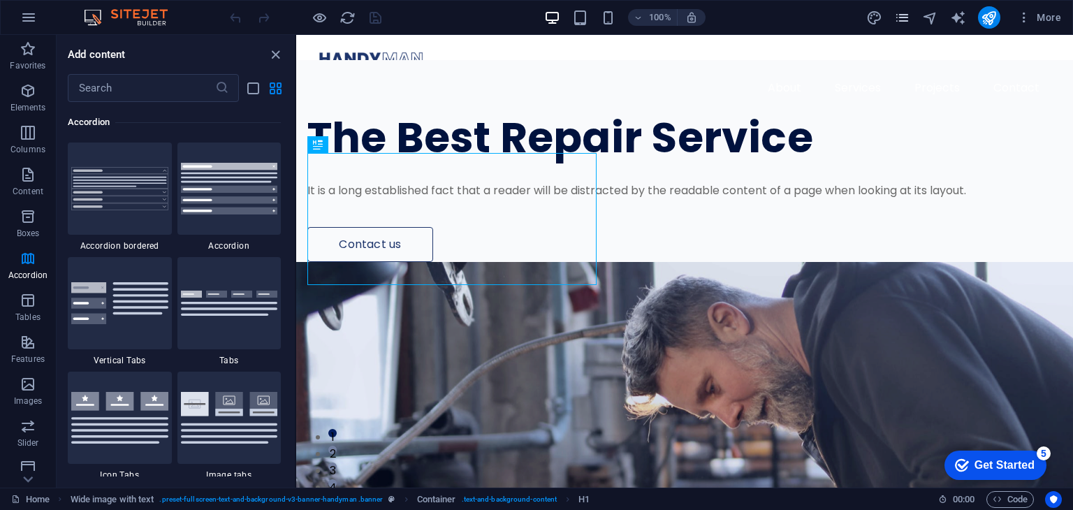
click at [899, 15] on icon "pages" at bounding box center [902, 18] width 16 height 16
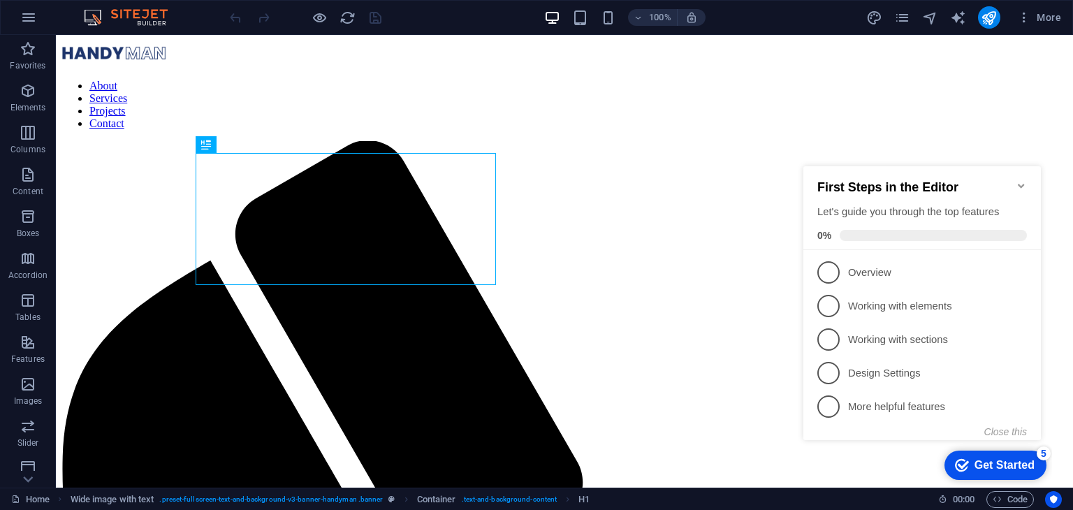
click at [131, 20] on img at bounding box center [132, 17] width 105 height 17
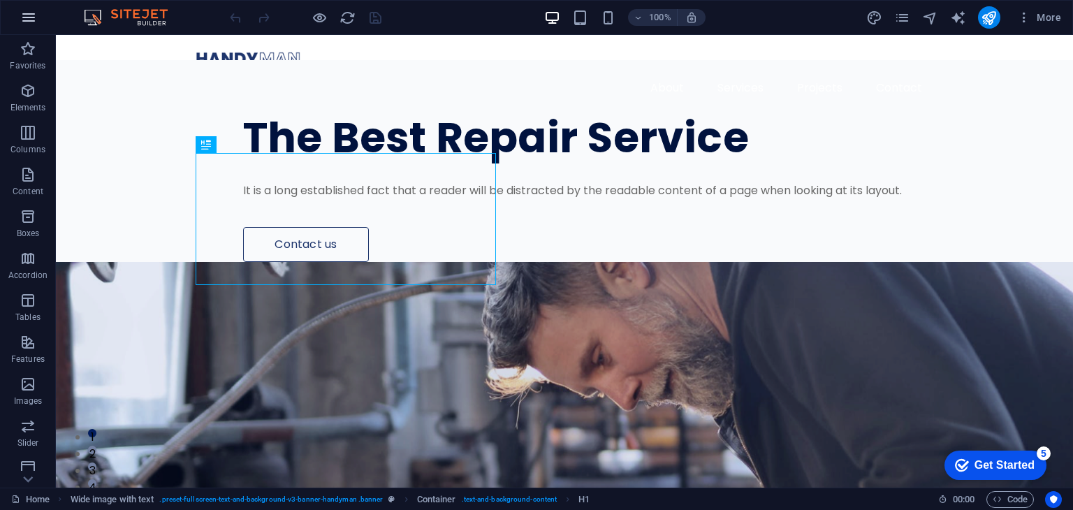
click at [38, 22] on button "button" at bounding box center [29, 18] width 34 height 34
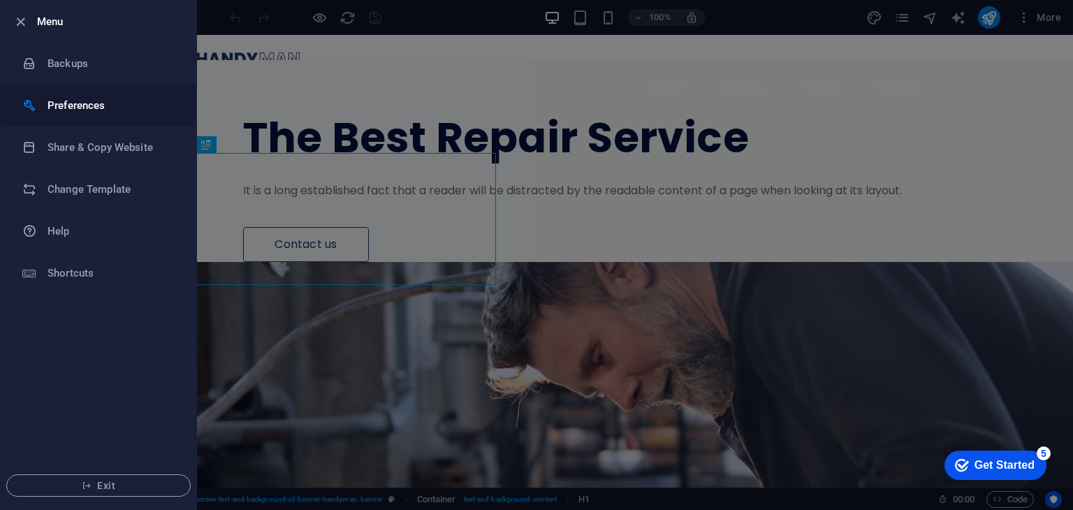
click at [101, 110] on h6 "Preferences" at bounding box center [112, 105] width 129 height 17
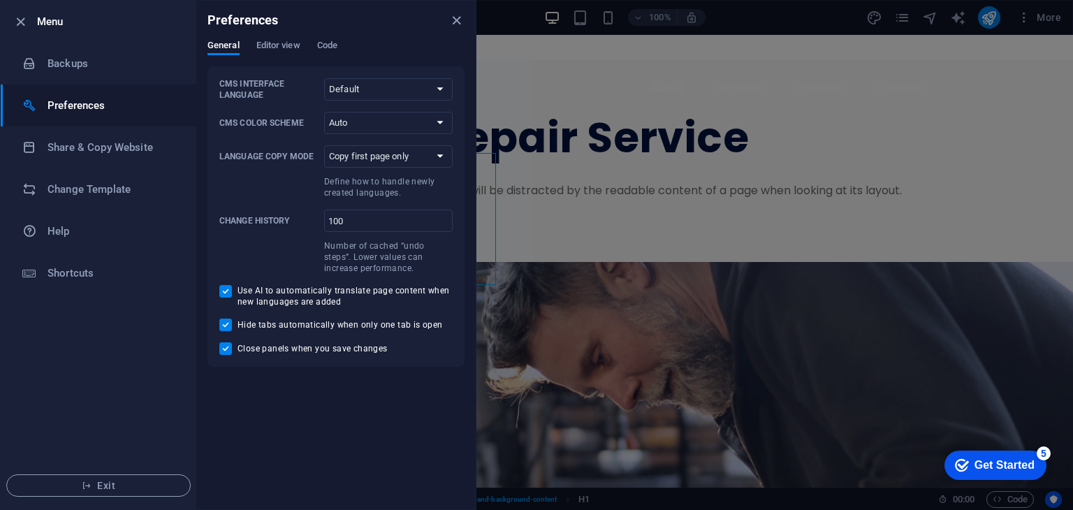
click at [538, 164] on div at bounding box center [536, 255] width 1073 height 510
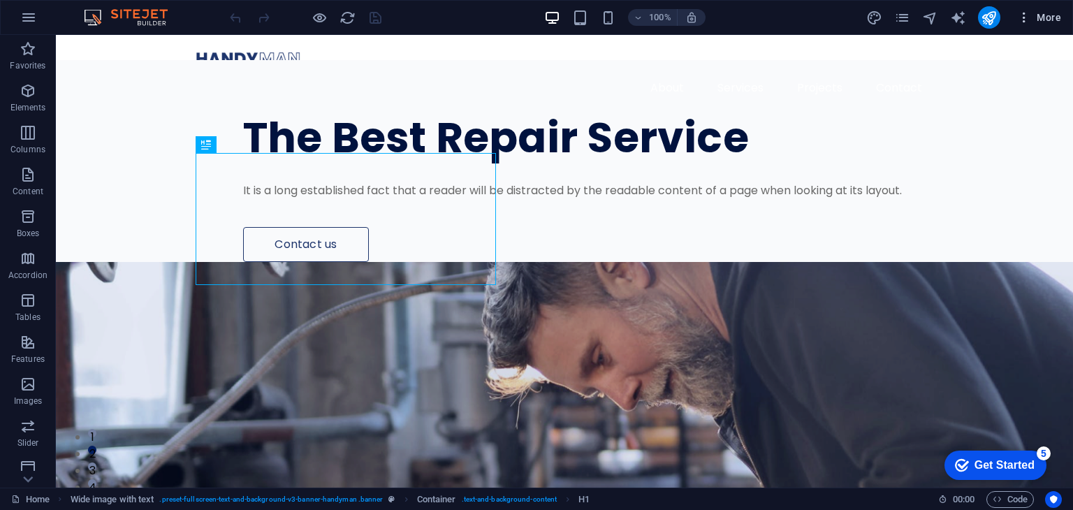
click at [1045, 15] on span "More" at bounding box center [1039, 17] width 44 height 14
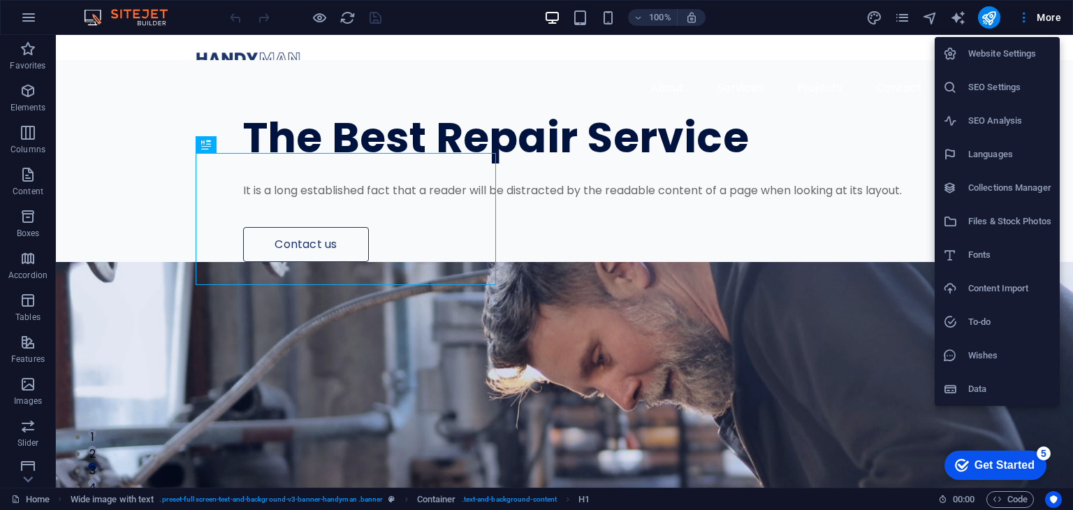
click at [1026, 59] on h6 "Website Settings" at bounding box center [1009, 53] width 83 height 17
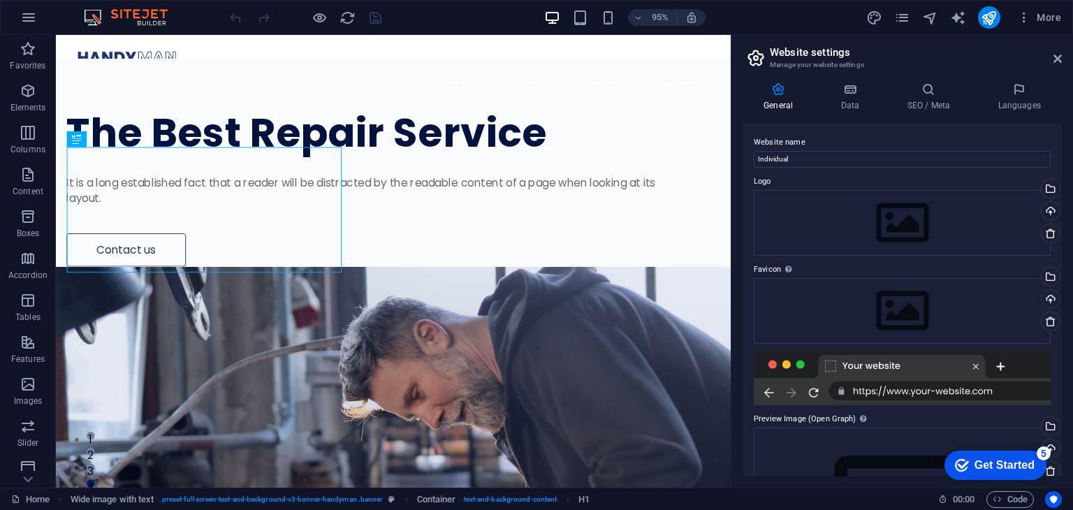
click at [45, 20] on button "button" at bounding box center [29, 18] width 34 height 34
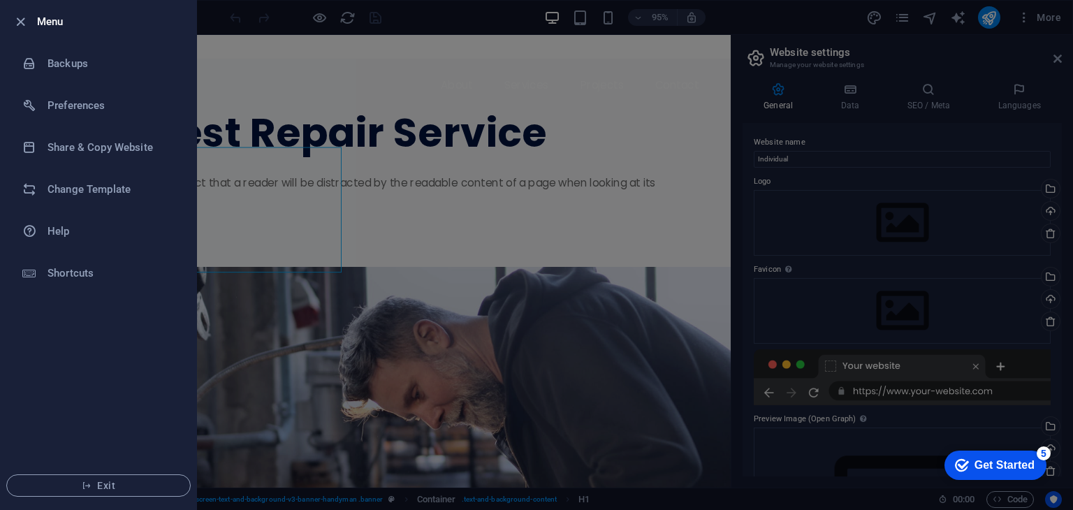
click at [31, 15] on li "Menu" at bounding box center [99, 22] width 196 height 42
click at [109, 193] on h6 "Change Template" at bounding box center [112, 189] width 129 height 17
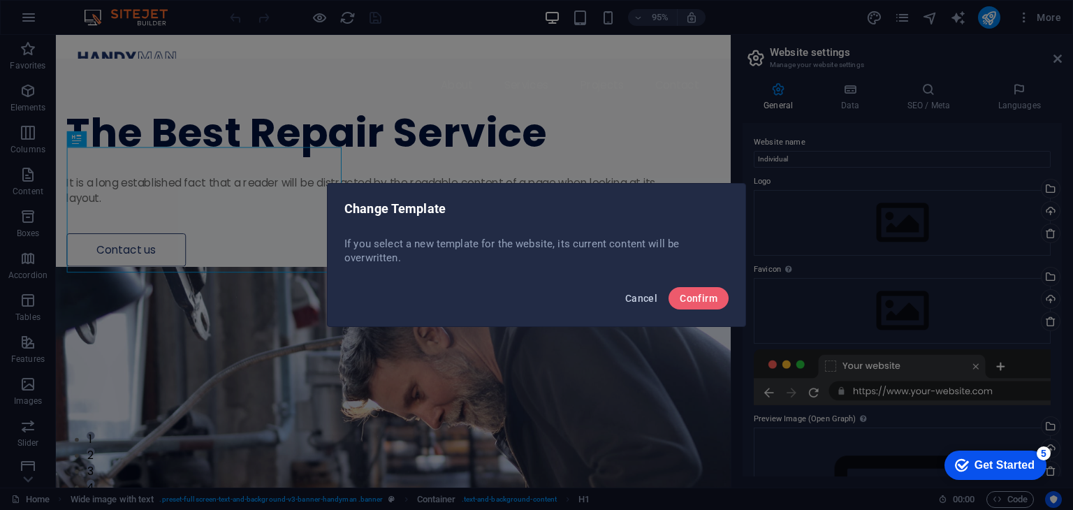
click at [647, 300] on span "Cancel" at bounding box center [641, 298] width 32 height 11
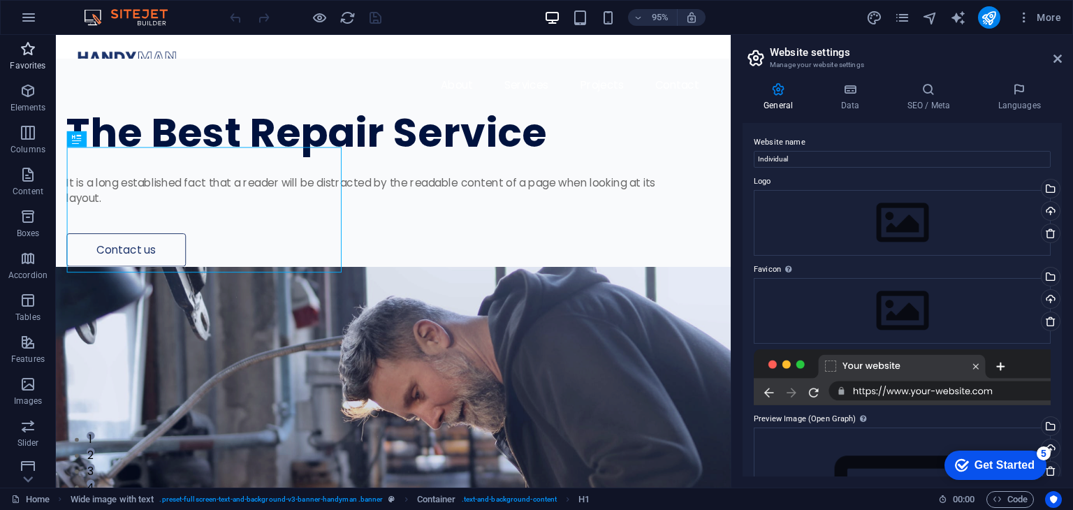
click at [25, 67] on p "Favorites" at bounding box center [28, 65] width 36 height 11
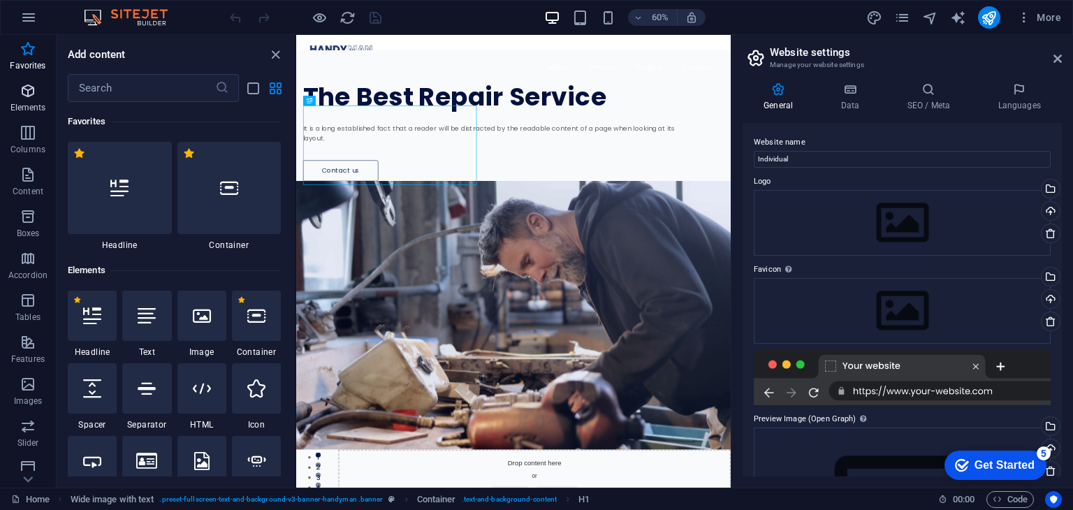
click at [22, 93] on icon "button" at bounding box center [28, 90] width 17 height 17
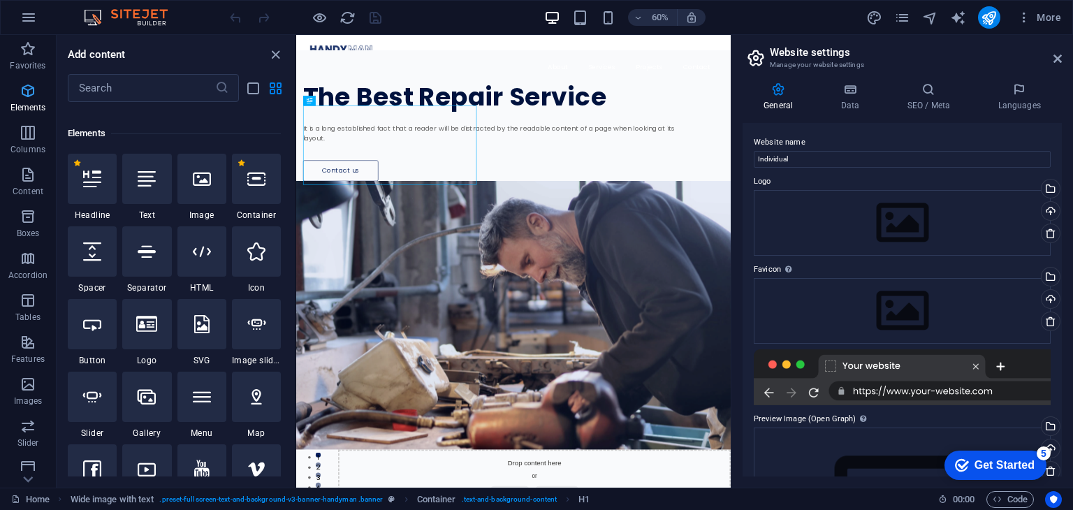
scroll to position [148, 0]
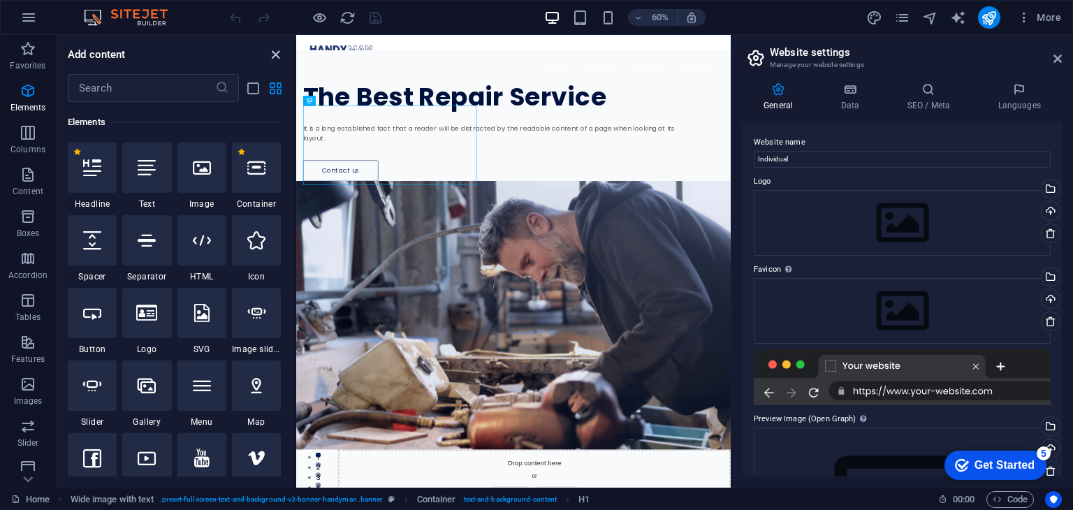
click at [280, 55] on icon "close panel" at bounding box center [276, 55] width 16 height 16
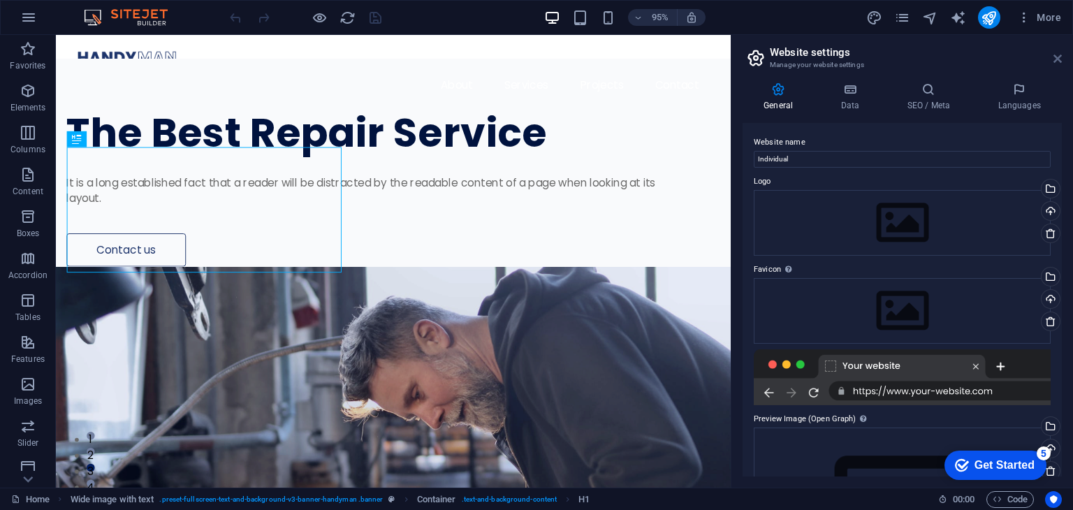
click at [1054, 61] on icon at bounding box center [1058, 58] width 8 height 11
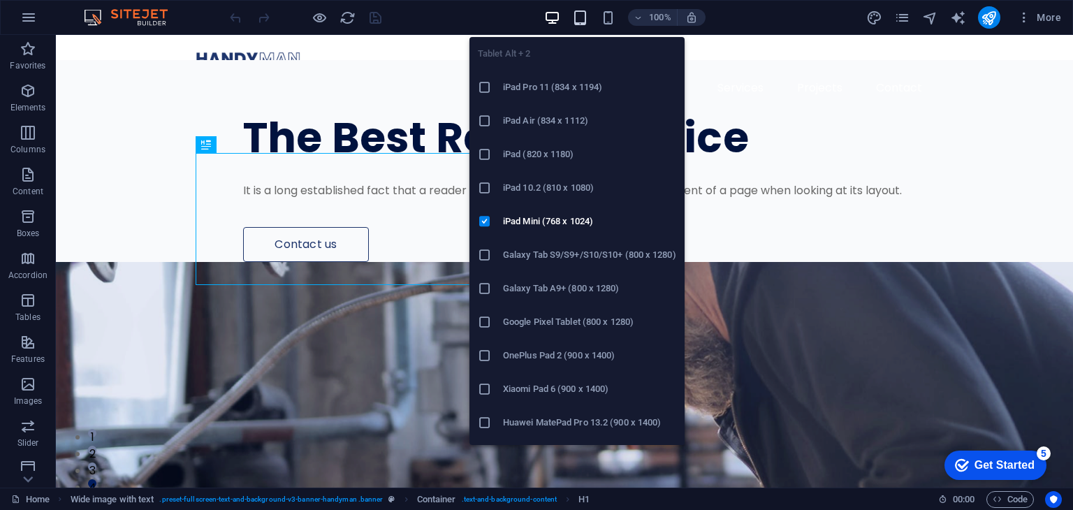
click at [579, 18] on icon "button" at bounding box center [580, 18] width 16 height 16
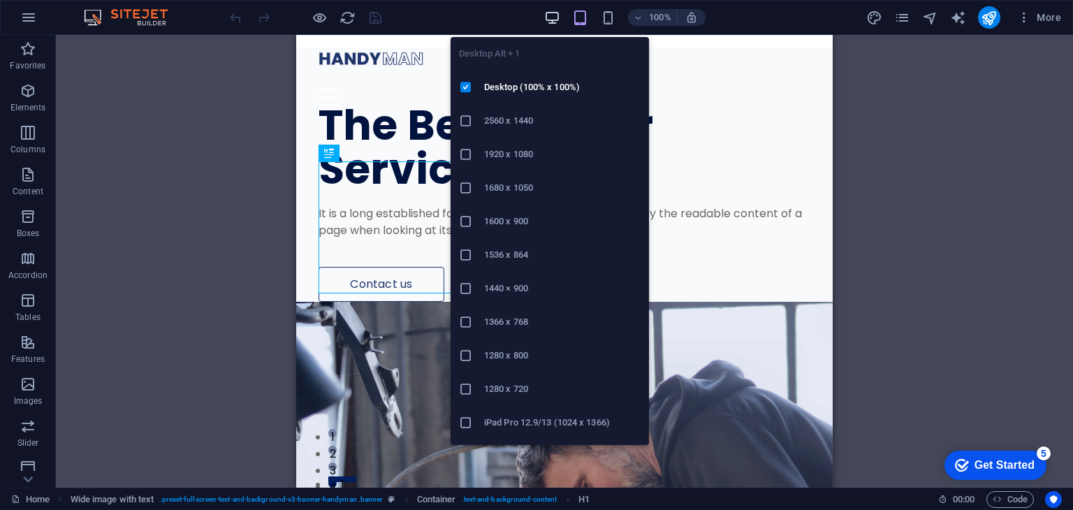
click at [553, 12] on icon "button" at bounding box center [552, 18] width 16 height 16
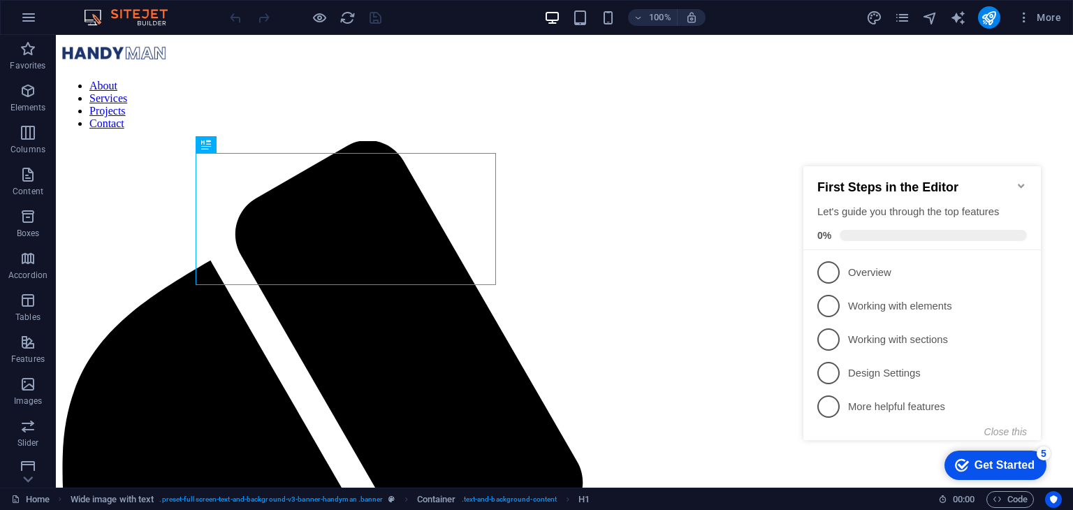
click at [1022, 180] on icon "Minimize checklist" at bounding box center [1021, 185] width 11 height 11
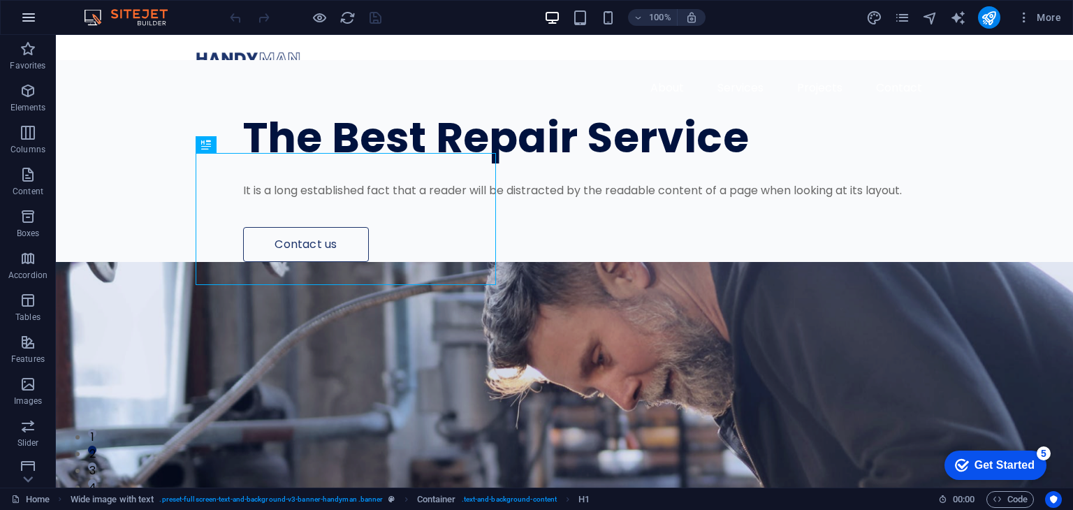
click at [25, 23] on icon "button" at bounding box center [28, 17] width 17 height 17
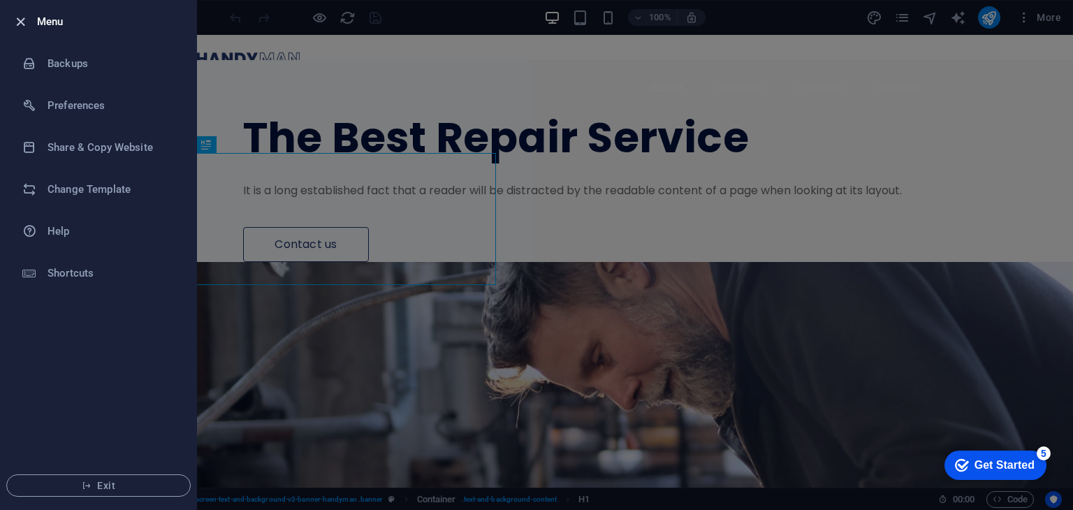
click at [20, 23] on icon "button" at bounding box center [21, 22] width 16 height 16
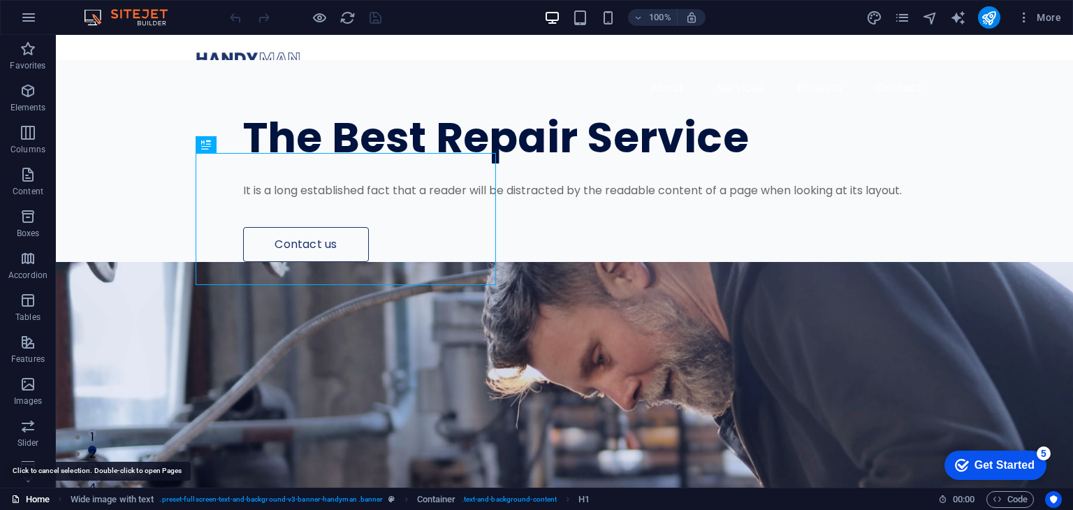
click at [27, 495] on link "Home" at bounding box center [30, 499] width 38 height 17
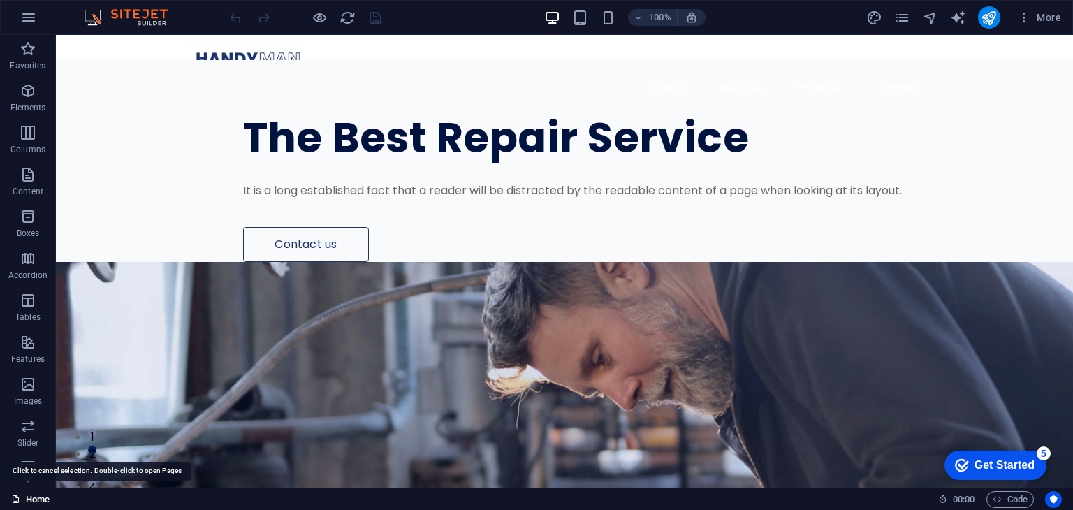
click at [27, 495] on link "Home" at bounding box center [30, 499] width 38 height 17
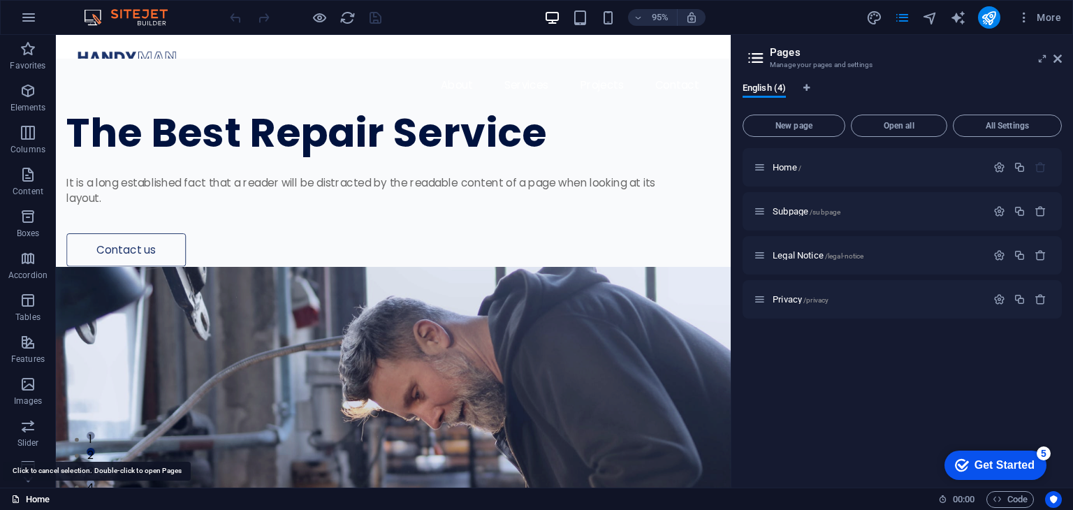
click at [27, 495] on link "Home" at bounding box center [30, 499] width 38 height 17
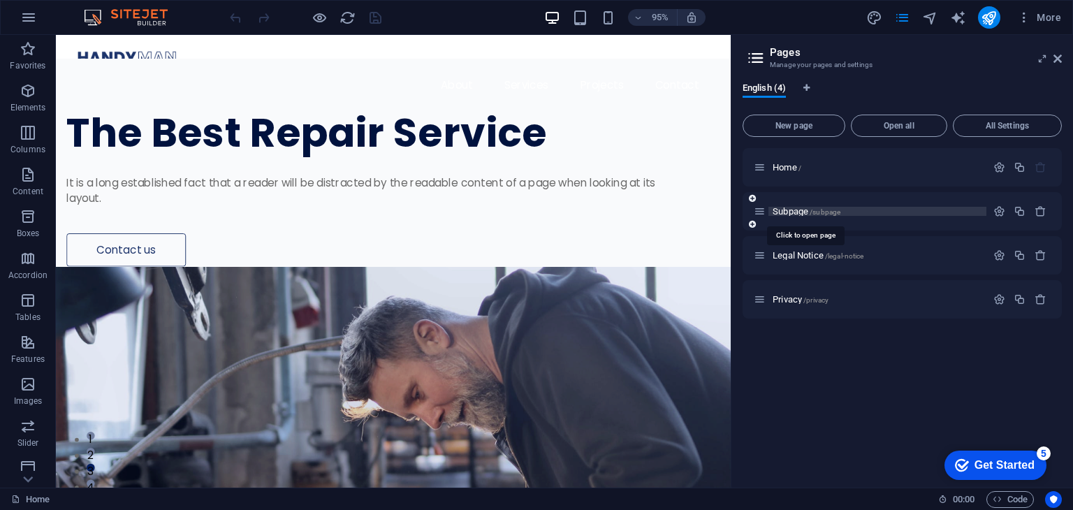
click at [792, 212] on span "Subpage /subpage" at bounding box center [807, 211] width 68 height 10
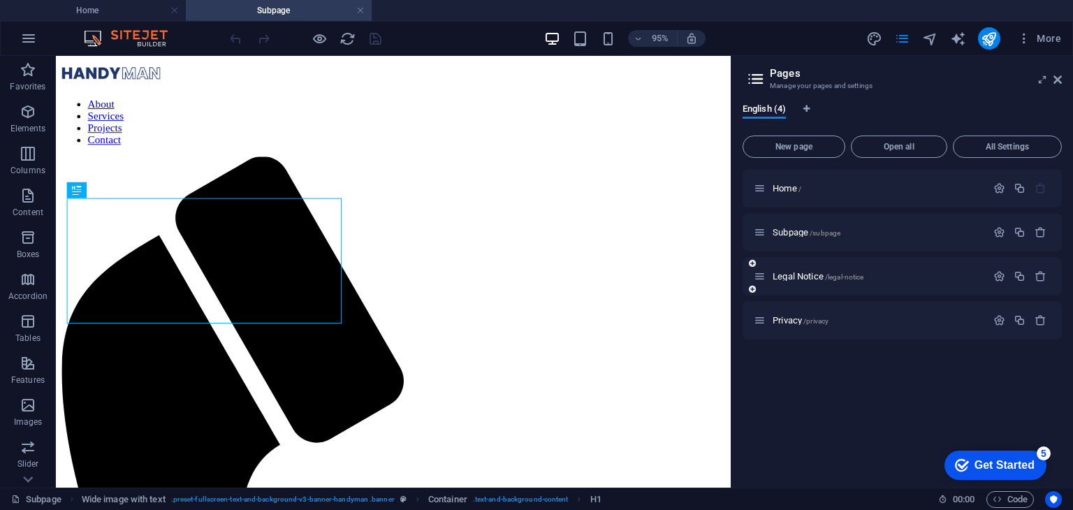
click at [805, 284] on div "Legal Notice /legal-notice" at bounding box center [870, 276] width 233 height 16
click at [805, 312] on div "Privacy /privacy" at bounding box center [870, 320] width 233 height 16
click at [799, 322] on span "Privacy /privacy" at bounding box center [801, 320] width 56 height 10
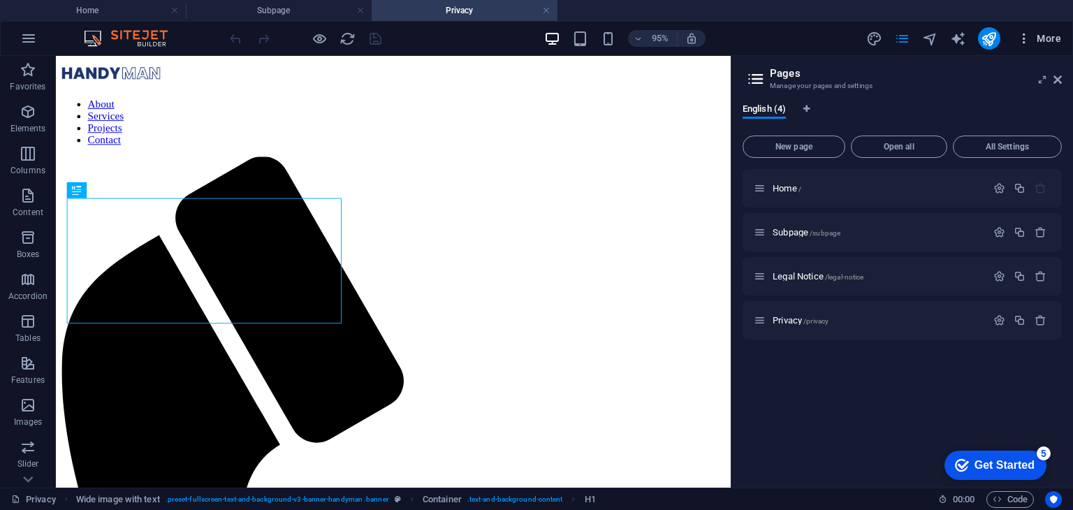
click at [1060, 48] on button "More" at bounding box center [1039, 38] width 55 height 22
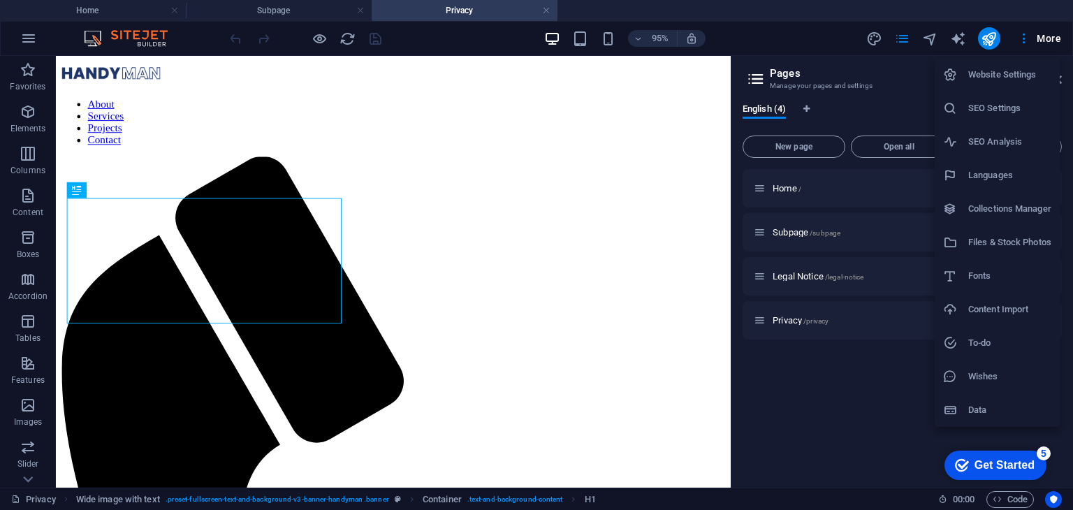
click at [992, 298] on li "Content Import" at bounding box center [997, 310] width 125 height 34
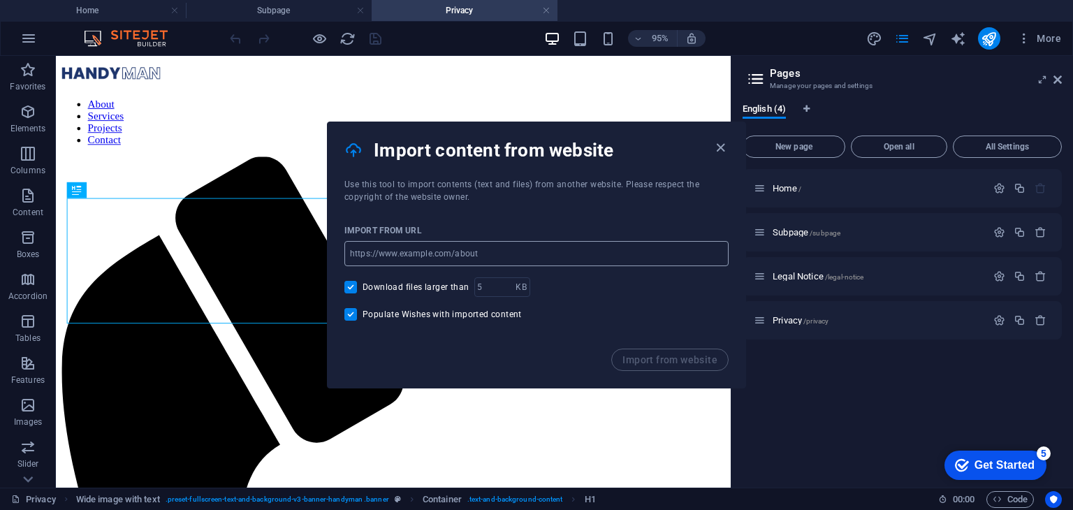
click at [625, 247] on input "url" at bounding box center [536, 253] width 384 height 25
type input "[DOMAIN_NAME]"
click at [637, 363] on span "Import from website" at bounding box center [670, 359] width 95 height 11
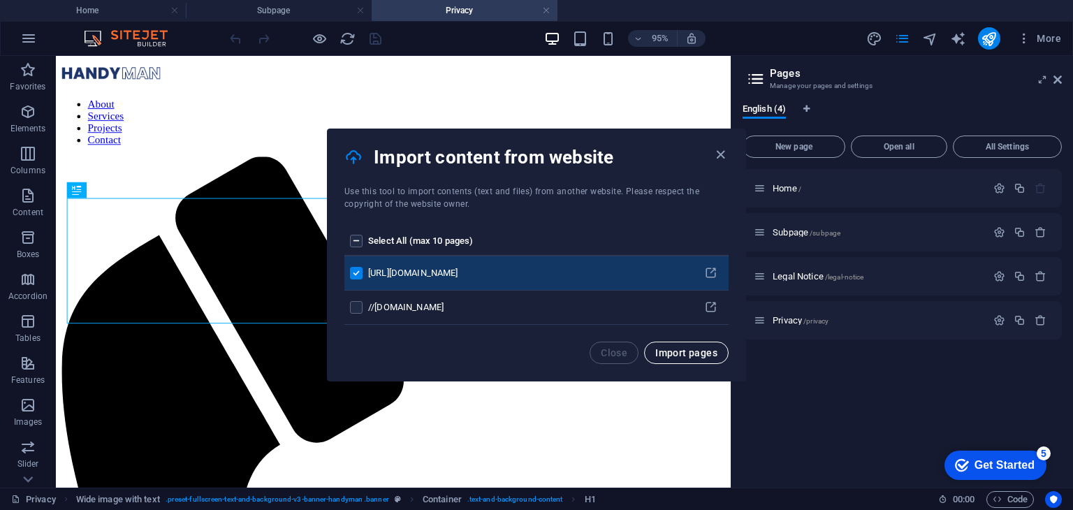
click at [683, 353] on span "Import pages" at bounding box center [686, 352] width 62 height 11
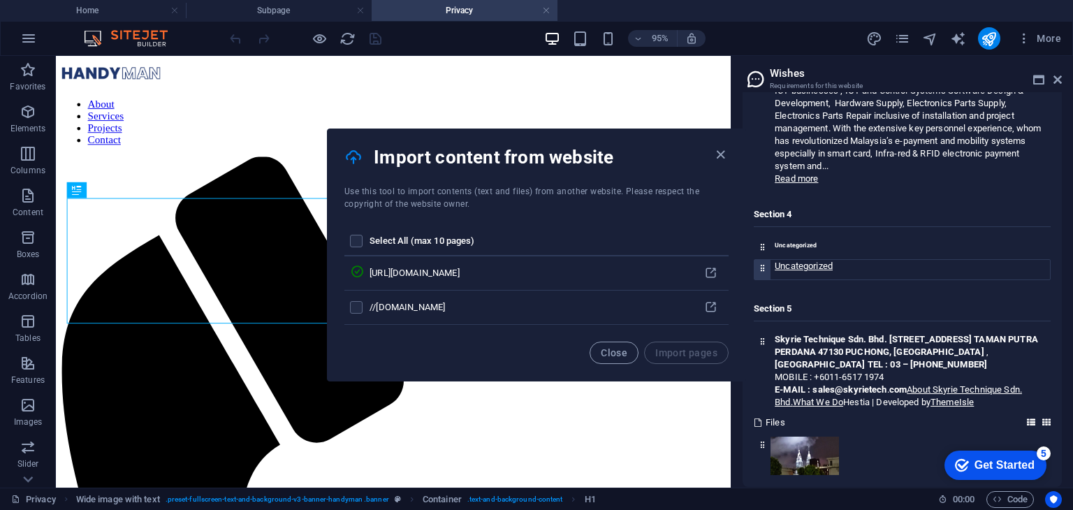
scroll to position [456, 0]
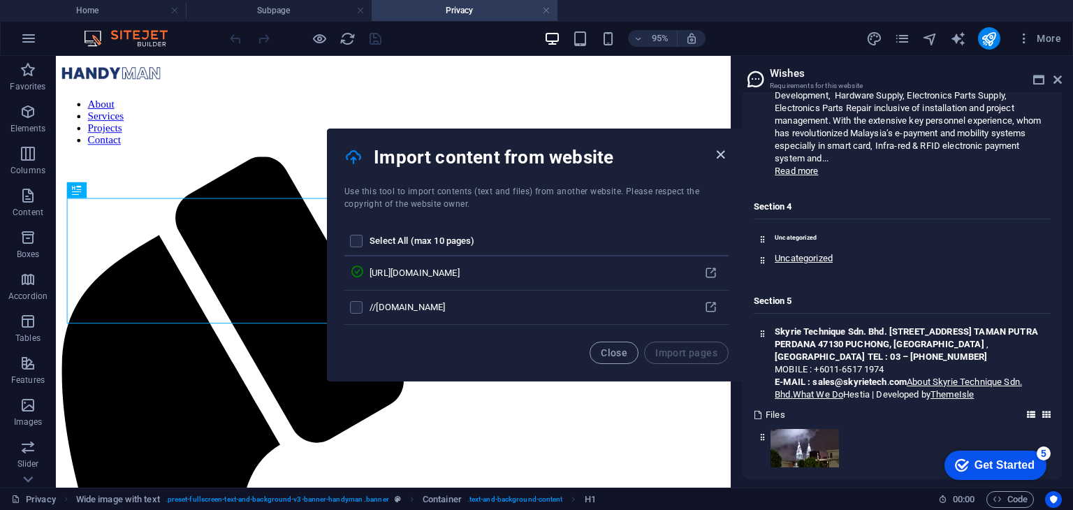
click at [724, 152] on icon "button" at bounding box center [721, 155] width 16 height 16
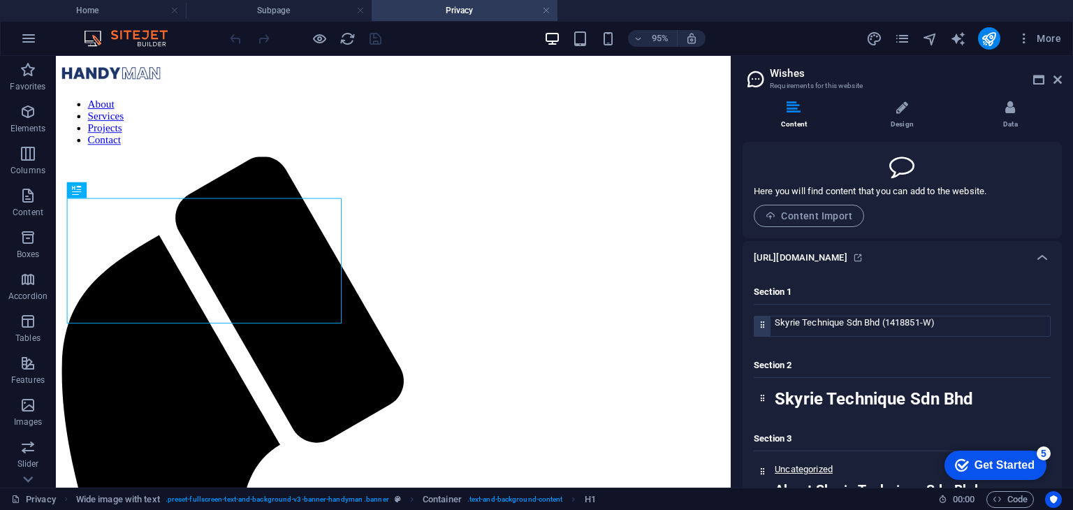
scroll to position [0, 0]
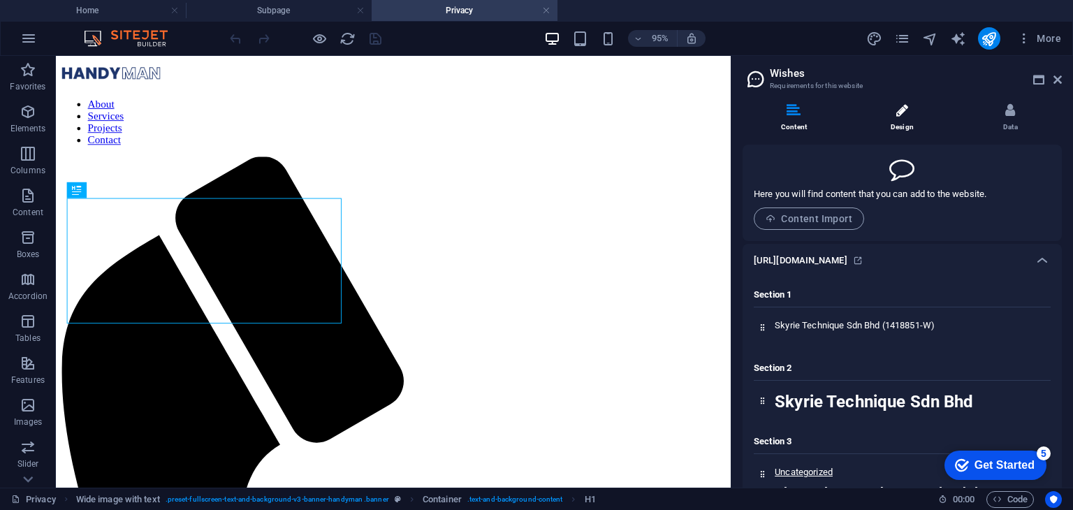
click at [910, 115] on li "Design" at bounding box center [905, 118] width 108 height 30
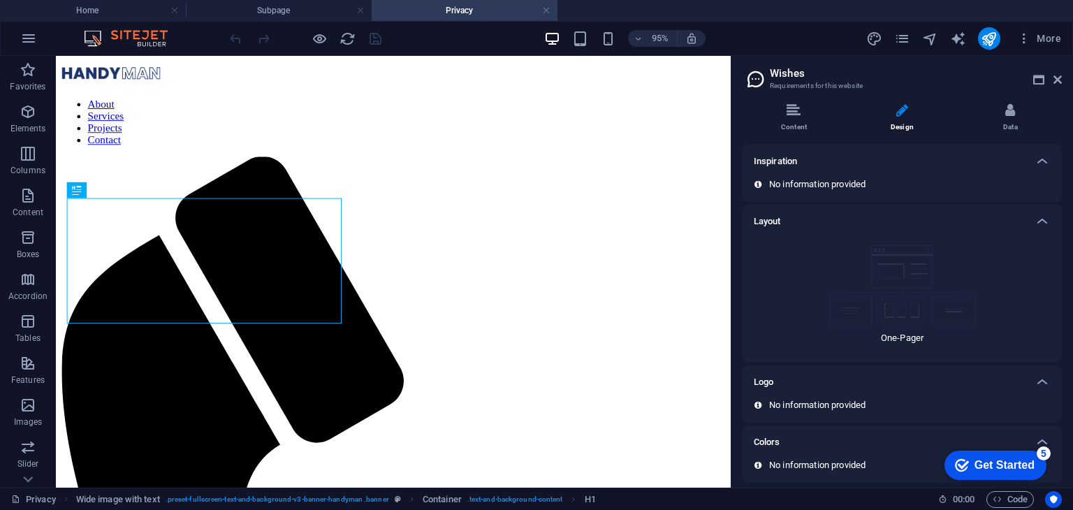
click at [901, 306] on img at bounding box center [902, 285] width 147 height 80
click at [968, 178] on div "No information provided" at bounding box center [902, 184] width 297 height 13
click at [1012, 115] on icon at bounding box center [1011, 110] width 10 height 14
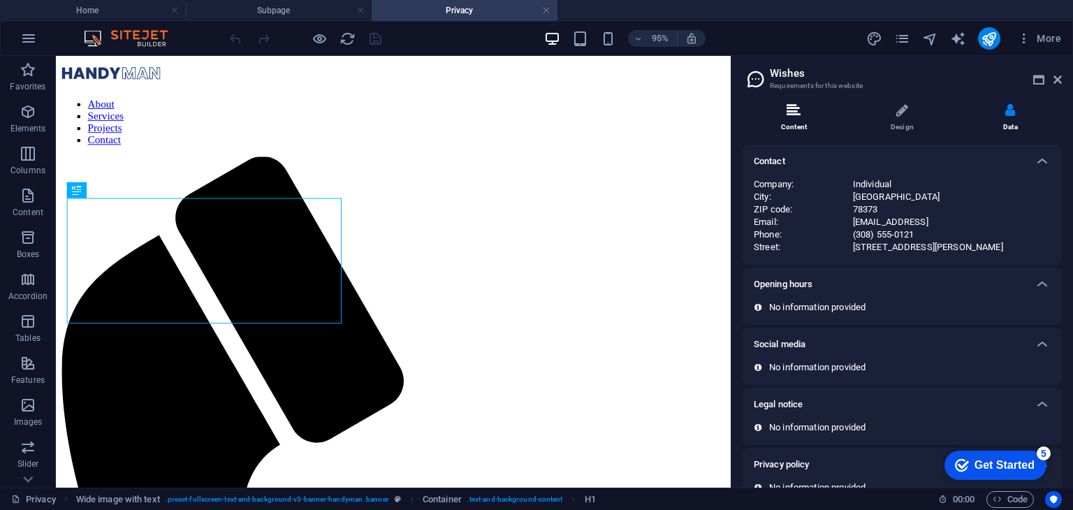
click at [801, 126] on li "Content" at bounding box center [797, 118] width 108 height 30
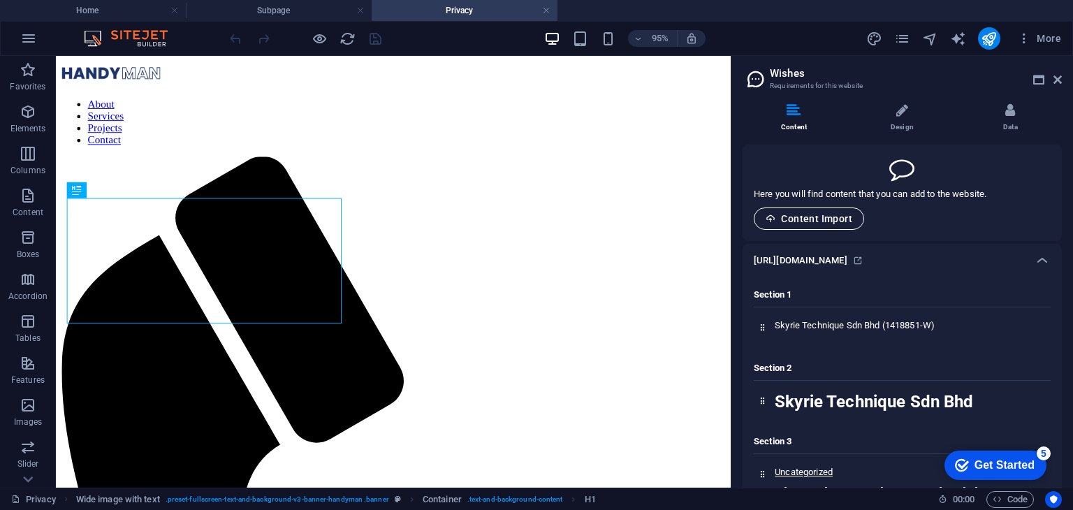
click at [847, 224] on span "Content Import" at bounding box center [809, 218] width 87 height 11
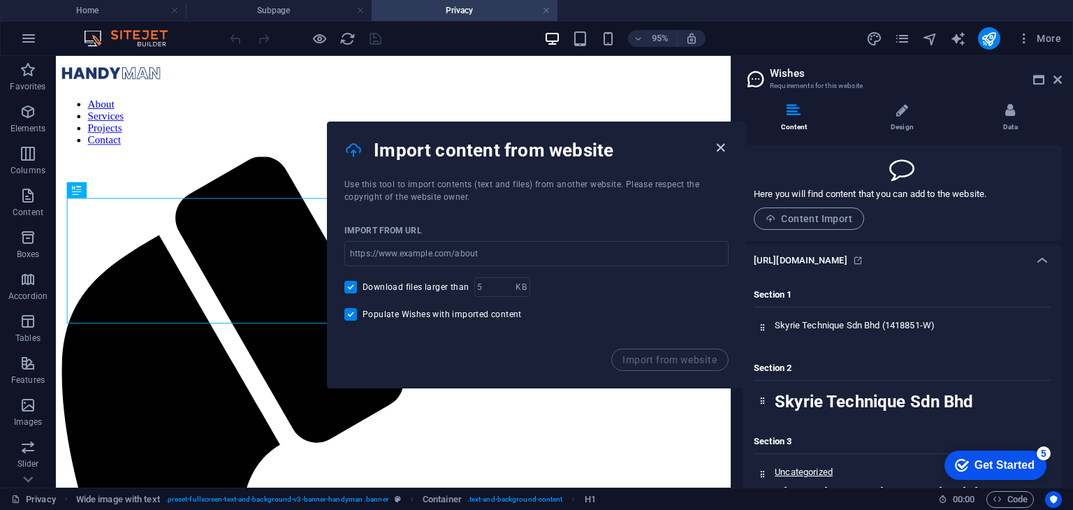
click at [719, 147] on icon "button" at bounding box center [721, 148] width 16 height 16
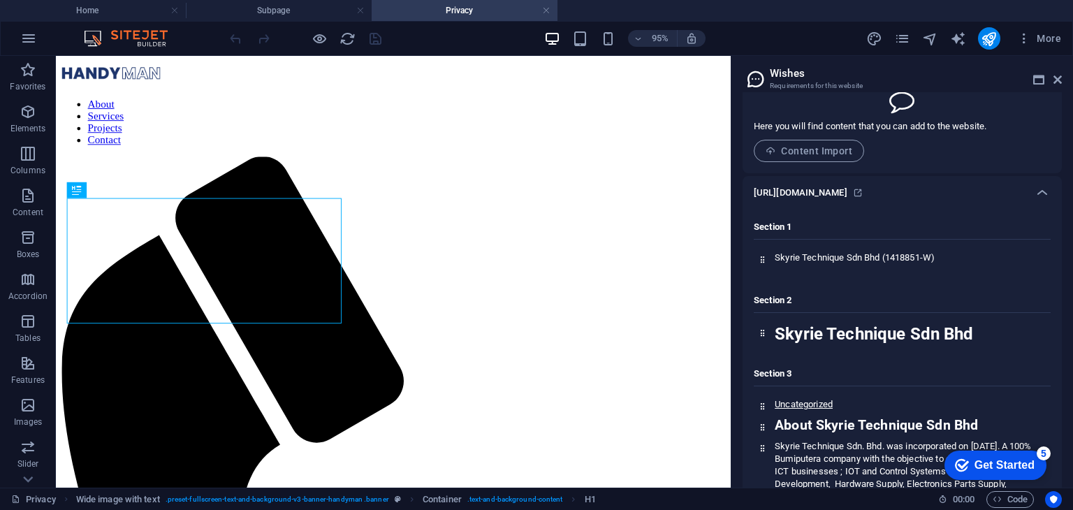
scroll to position [70, 0]
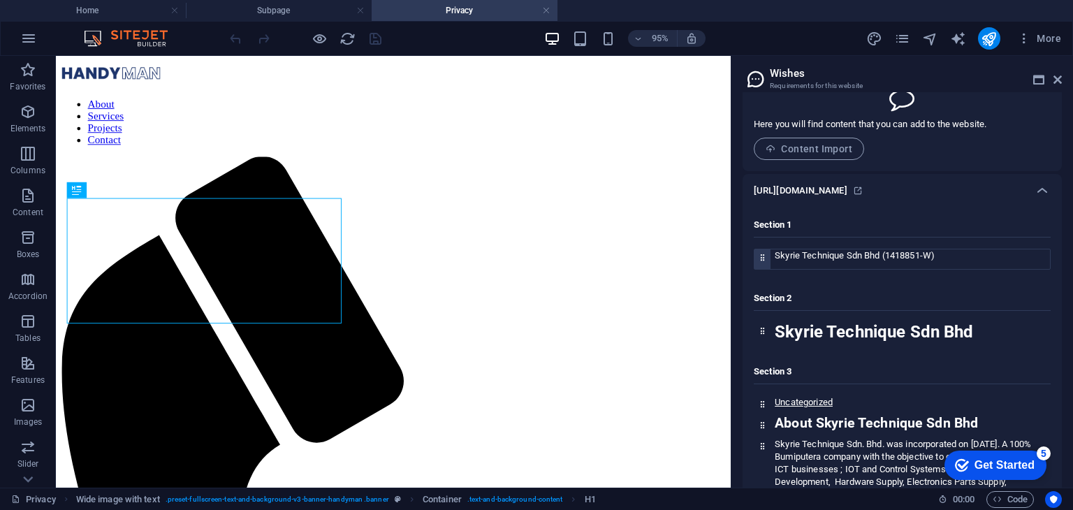
click at [864, 252] on p "Skyrie Technique Sdn Bhd (1418851-W)" at bounding box center [912, 255] width 275 height 13
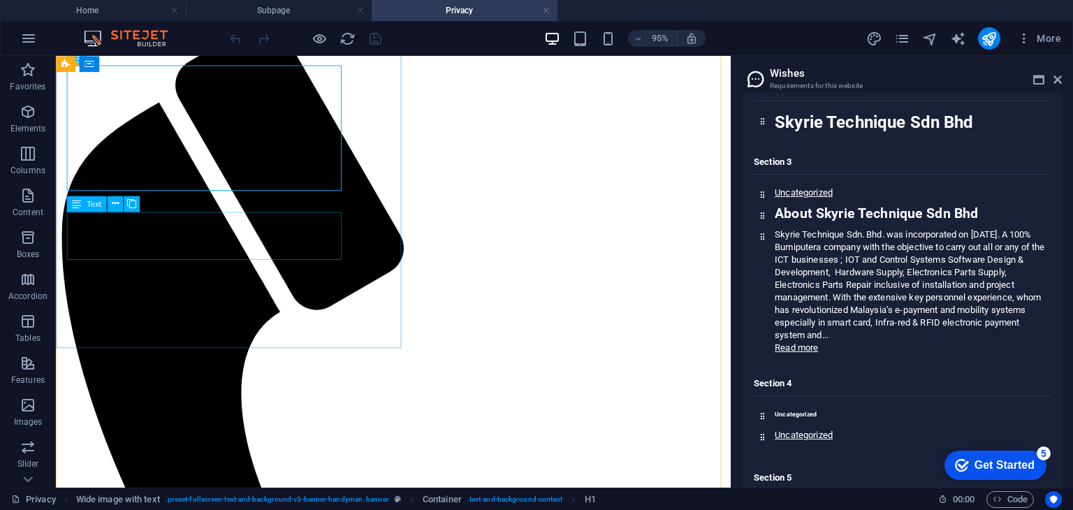
scroll to position [0, 0]
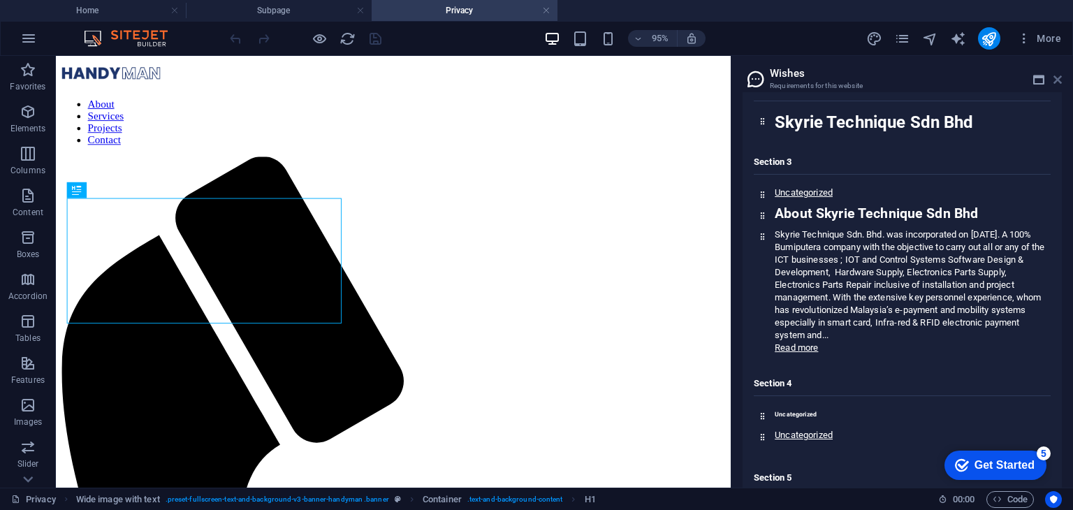
click at [1059, 79] on icon at bounding box center [1058, 79] width 8 height 11
